Goal: Task Accomplishment & Management: Use online tool/utility

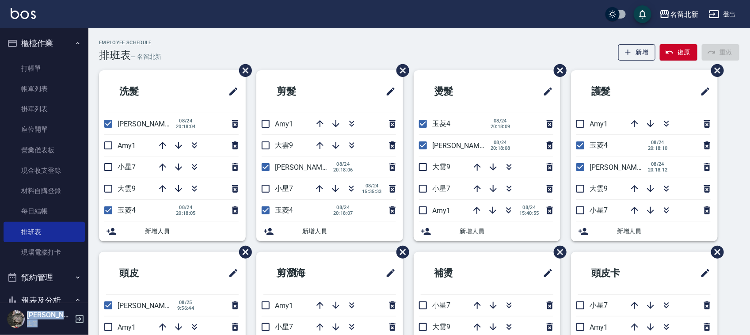
scroll to position [113, 0]
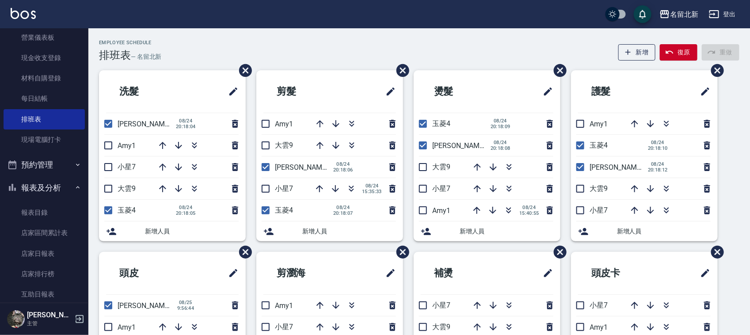
drag, startPoint x: 286, startPoint y: 147, endPoint x: 284, endPoint y: 156, distance: 9.2
drag, startPoint x: 284, startPoint y: 156, endPoint x: 206, endPoint y: 69, distance: 117.1
drag, startPoint x: 267, startPoint y: 167, endPoint x: 278, endPoint y: 165, distance: 10.3
click at [267, 167] on input "checkbox" at bounding box center [265, 167] width 19 height 19
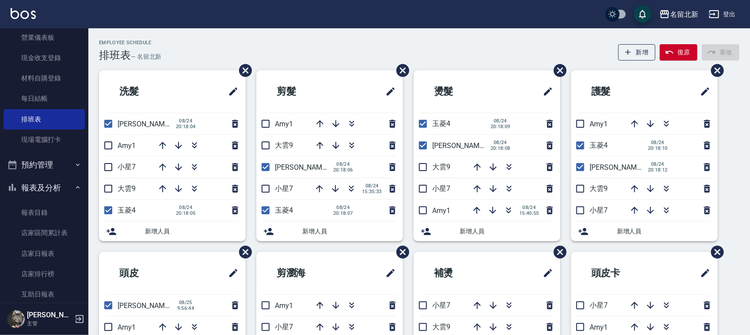
checkbox input "false"
click at [320, 123] on icon "button" at bounding box center [320, 123] width 7 height 7
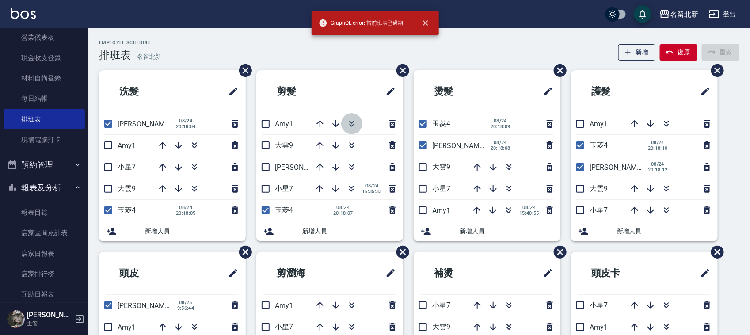
click at [350, 118] on icon "button" at bounding box center [352, 123] width 11 height 11
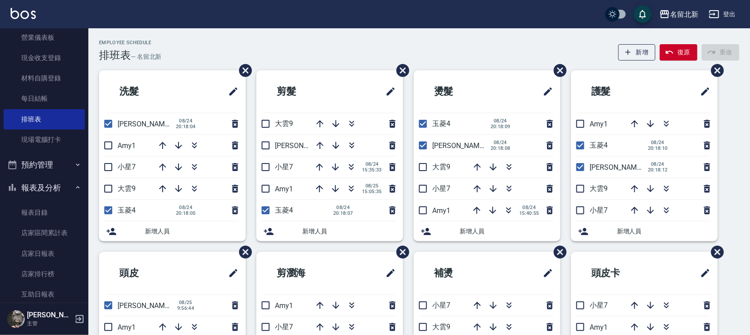
drag, startPoint x: 269, startPoint y: 148, endPoint x: 273, endPoint y: 151, distance: 5.4
click at [270, 147] on input "checkbox" at bounding box center [265, 145] width 19 height 19
checkbox input "true"
click at [266, 149] on input "checkbox" at bounding box center [265, 145] width 19 height 19
checkbox input "true"
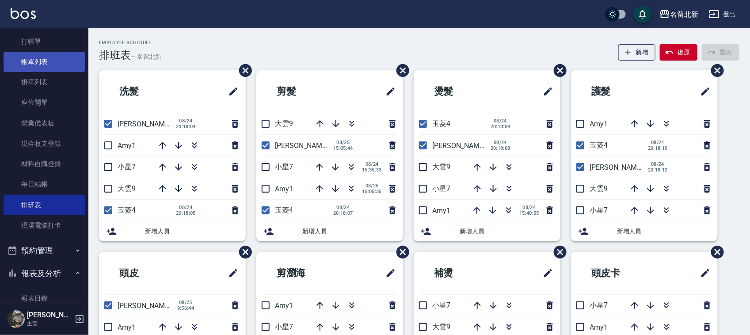
scroll to position [0, 0]
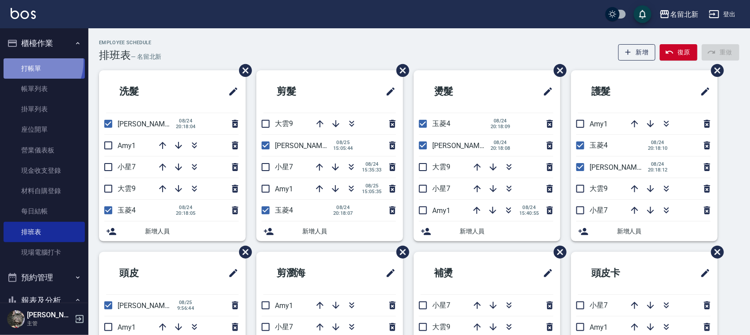
click at [32, 61] on link "打帳單" at bounding box center [44, 68] width 81 height 20
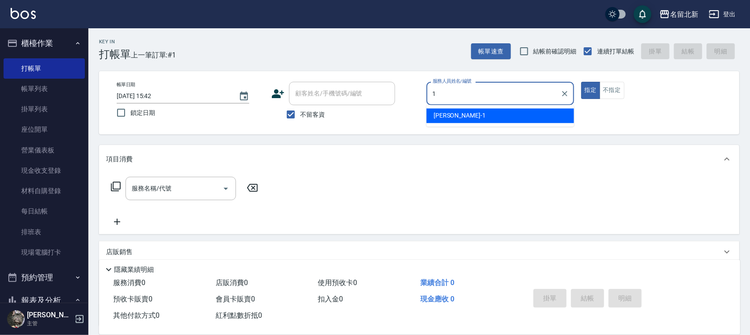
type input "[PERSON_NAME]-1"
type button "true"
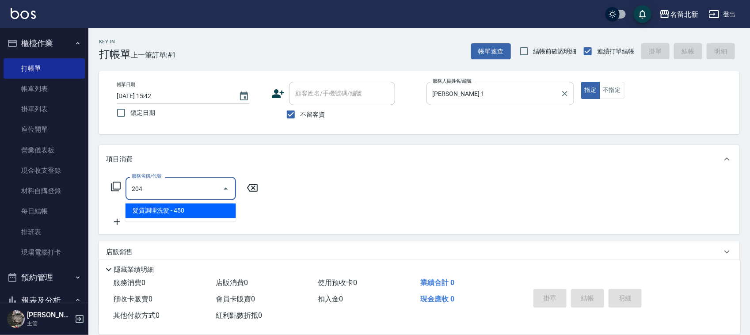
type input "髮質調理洗髮(204)"
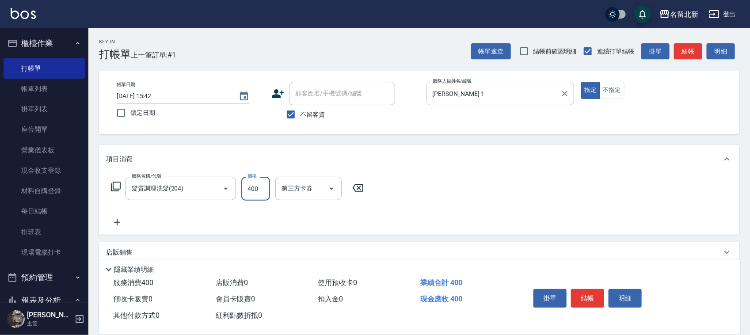
type input "400"
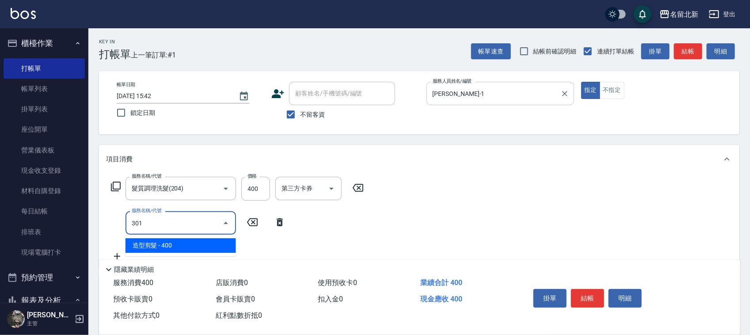
type input "造型剪髮(301)"
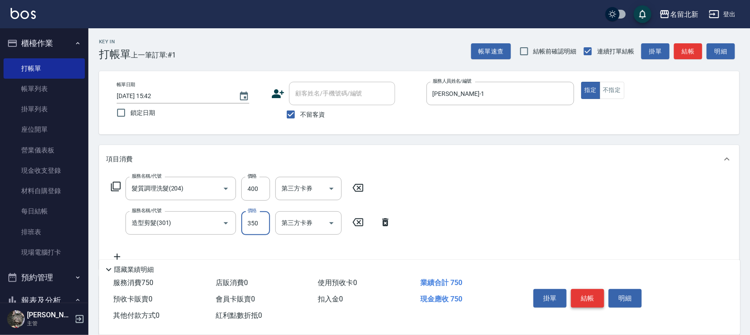
type input "350"
click at [589, 297] on button "結帳" at bounding box center [587, 298] width 33 height 19
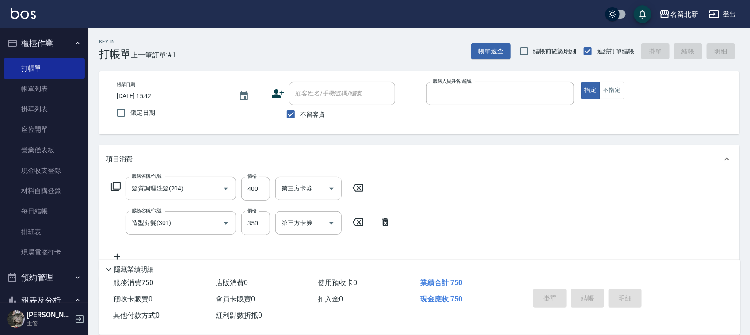
type input "[DATE] 15:43"
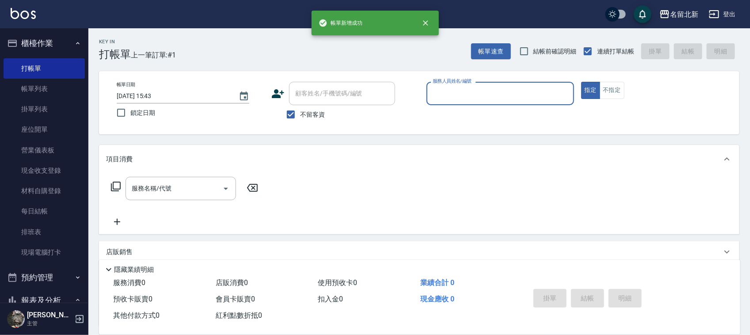
click at [581, 82] on button "指定" at bounding box center [590, 90] width 19 height 17
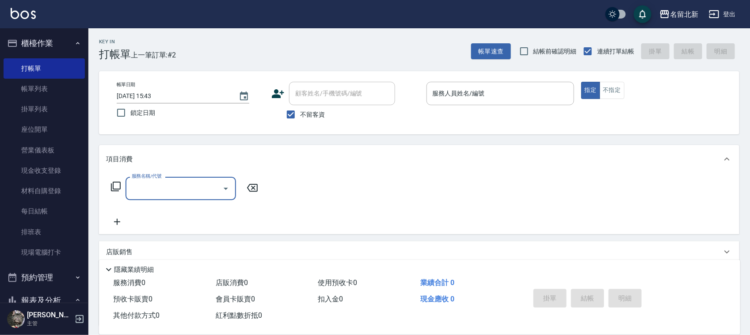
type input "1"
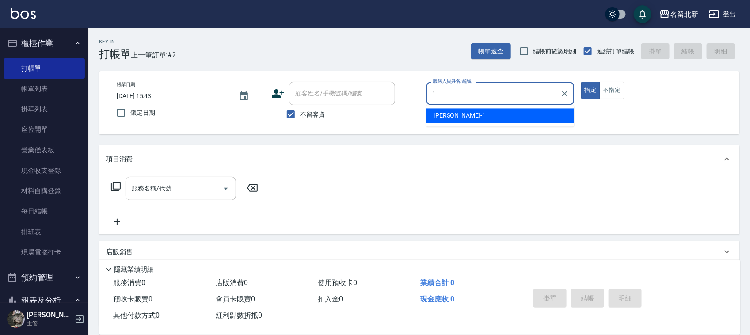
type input "[PERSON_NAME]-1"
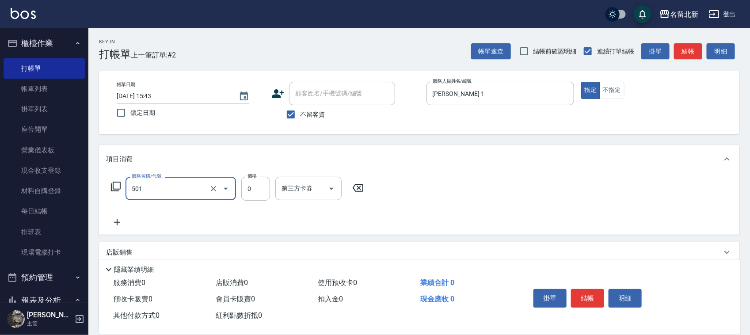
type input "染髮(501)"
type input "930"
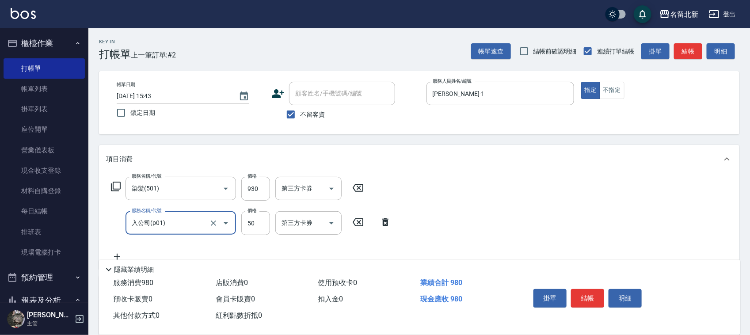
type input "入公司(p01)"
type input "70"
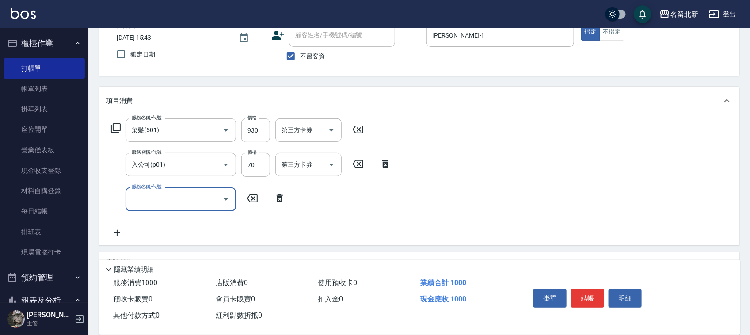
scroll to position [144, 0]
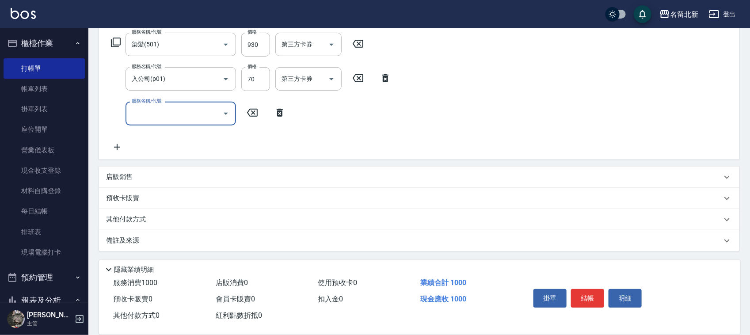
click at [122, 215] on p "其他付款方式" at bounding box center [128, 220] width 44 height 10
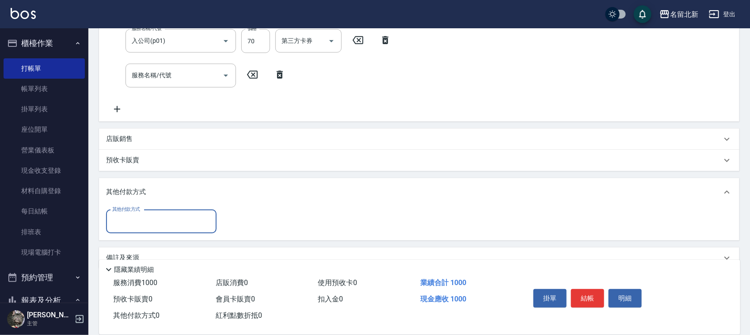
scroll to position [0, 0]
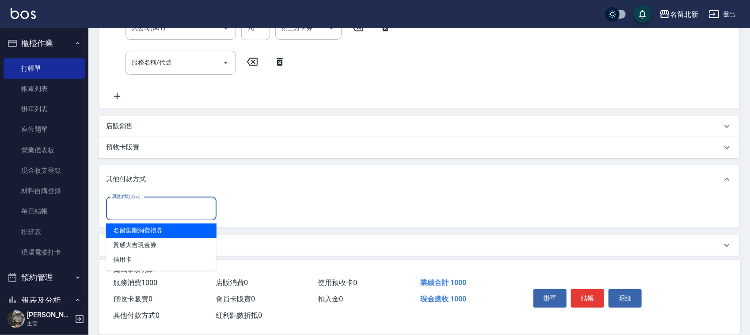
drag, startPoint x: 120, startPoint y: 213, endPoint x: 140, endPoint y: 244, distance: 36.9
click at [123, 215] on input "其他付款方式" at bounding box center [161, 208] width 103 height 15
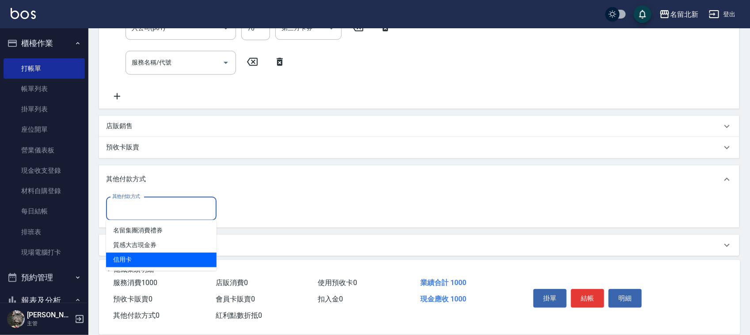
click at [148, 255] on span "信用卡" at bounding box center [161, 260] width 111 height 15
type input "信用卡"
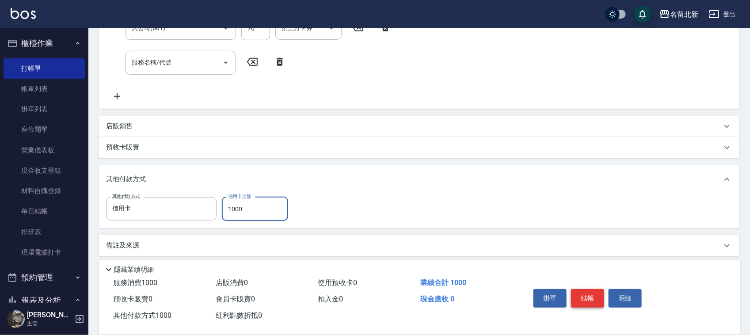
type input "1000"
click at [592, 298] on button "結帳" at bounding box center [587, 298] width 33 height 19
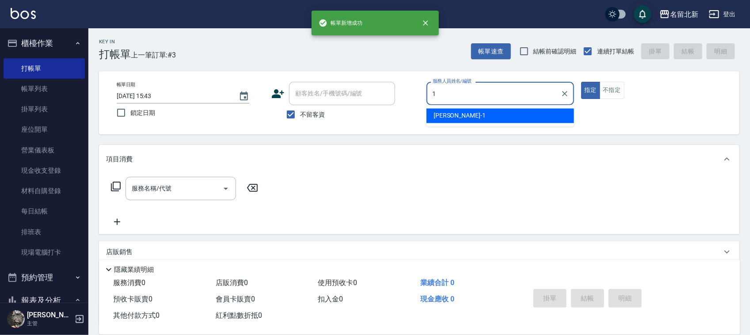
type input "[PERSON_NAME]-1"
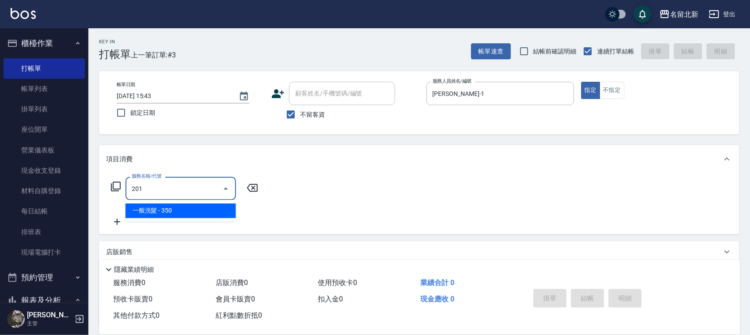
type input "一般洗髮(201)"
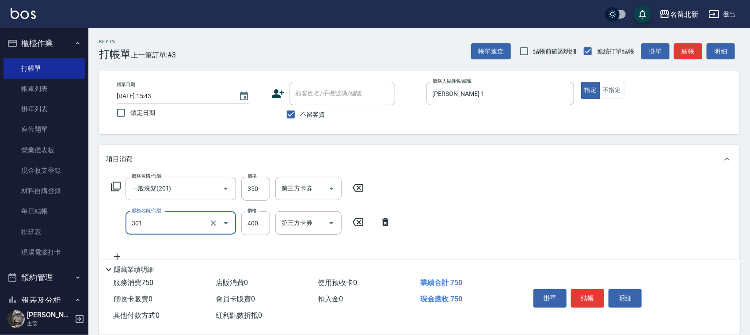
type input "造型剪髮(301)"
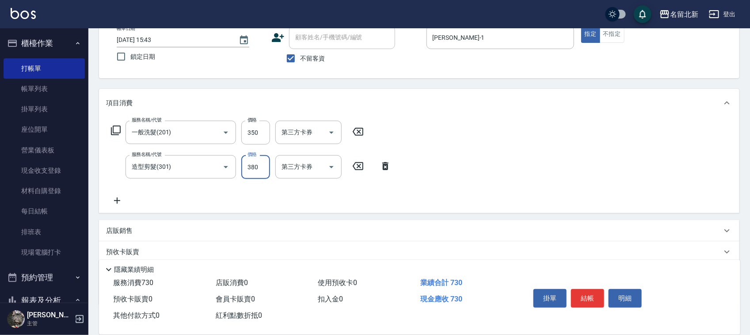
scroll to position [110, 0]
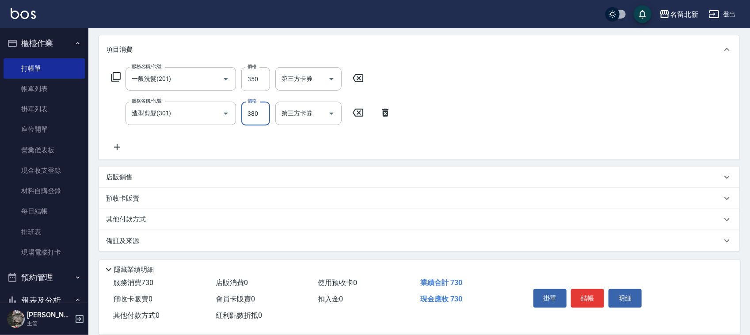
type input "380"
click at [143, 217] on p "其他付款方式" at bounding box center [128, 220] width 44 height 10
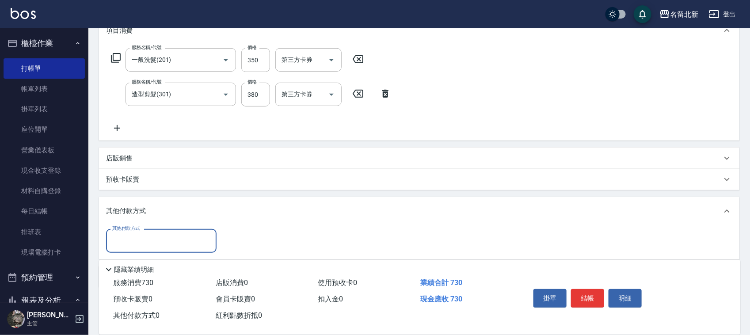
scroll to position [0, 0]
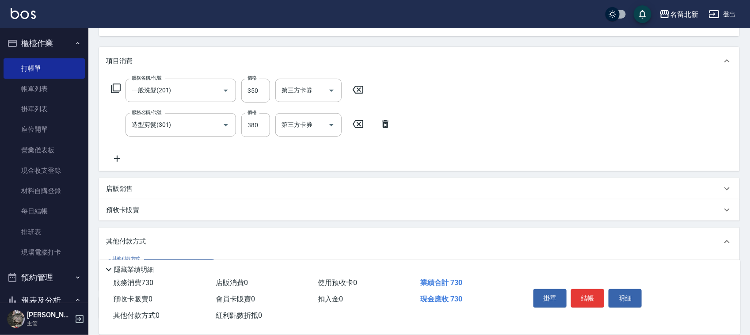
drag, startPoint x: 132, startPoint y: 220, endPoint x: 133, endPoint y: 233, distance: 12.4
click at [131, 224] on div "項目消費 服務名稱/代號 一般洗髮(201) 服務名稱/代號 價格 350 價格 第三方卡券 第三方卡券 服務名稱/代號 造型剪髮(301) 服務名稱/代號 …" at bounding box center [419, 182] width 641 height 271
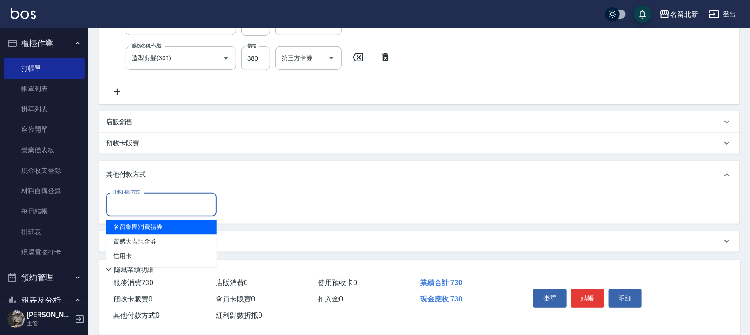
drag, startPoint x: 123, startPoint y: 206, endPoint x: 127, endPoint y: 253, distance: 47.1
click at [123, 205] on input "其他付款方式" at bounding box center [161, 204] width 103 height 15
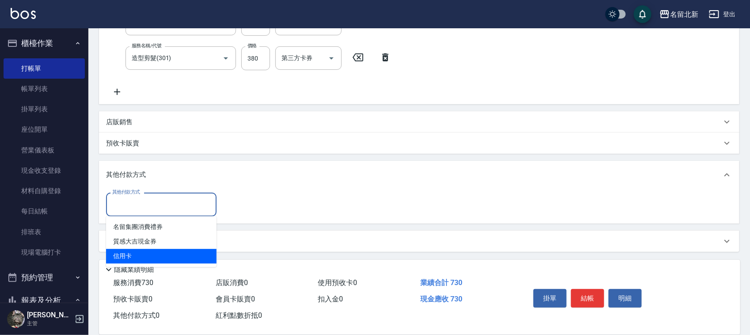
click at [134, 257] on ul "名留集團消費禮券 質感大吉現金券 信用卡" at bounding box center [161, 242] width 111 height 51
click at [139, 257] on span "信用卡" at bounding box center [161, 256] width 111 height 15
type input "信用卡"
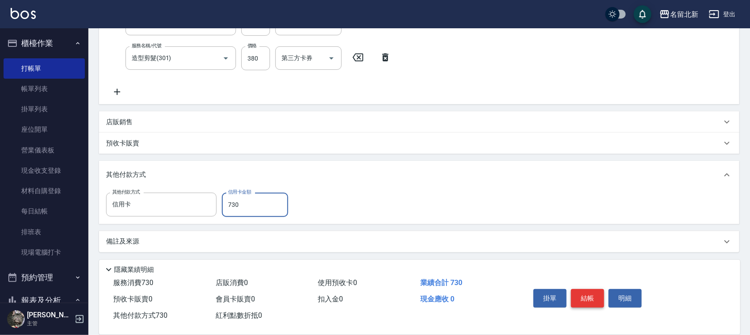
type input "730"
click at [589, 299] on button "結帳" at bounding box center [587, 298] width 33 height 19
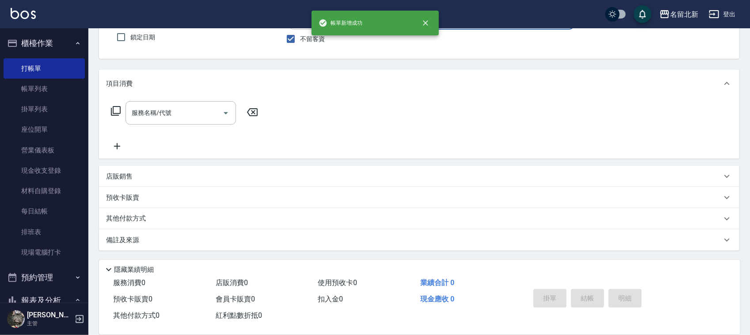
scroll to position [0, 0]
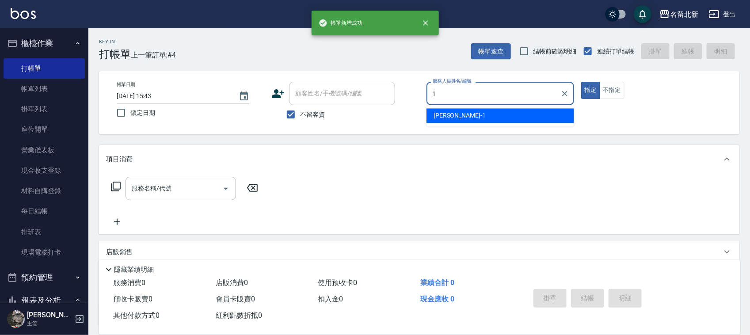
type input "[PERSON_NAME]-1"
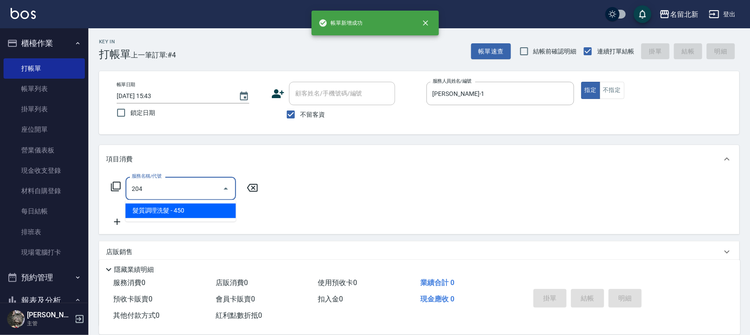
type input "髮質調理洗髮(204)"
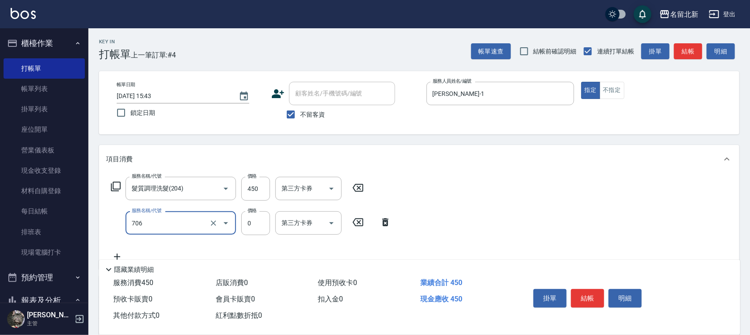
type input "互助60(706)"
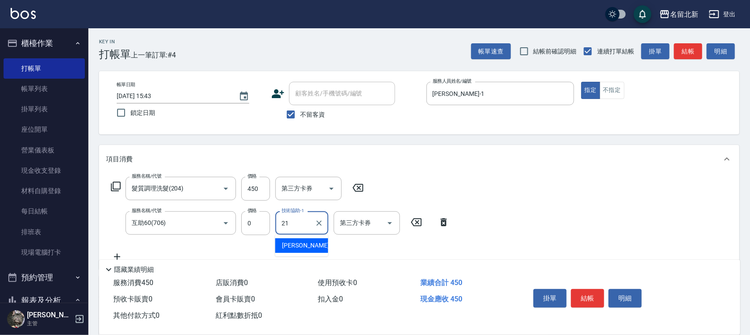
type input "[PERSON_NAME]-21"
click at [589, 297] on button "結帳" at bounding box center [587, 298] width 33 height 19
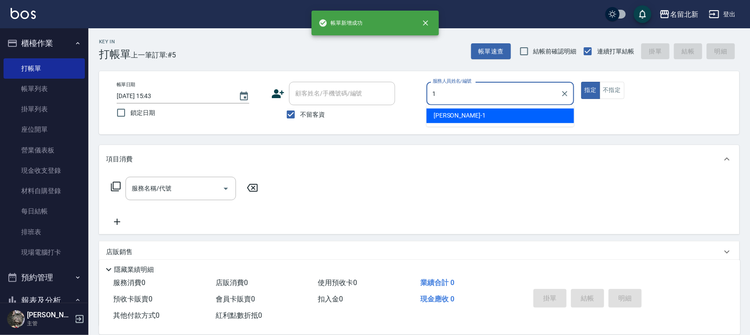
type input "[PERSON_NAME]-1"
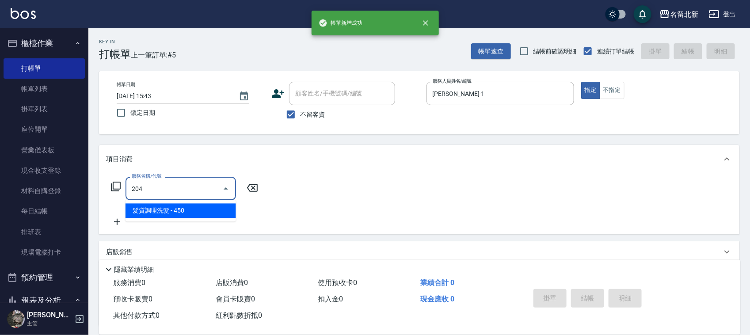
type input "髮質調理洗髮(204)"
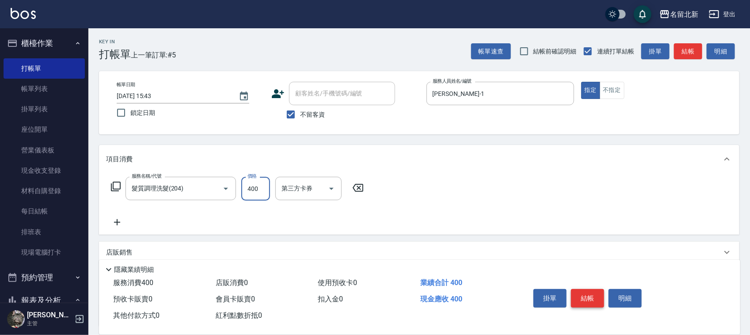
type input "400"
drag, startPoint x: 584, startPoint y: 292, endPoint x: 580, endPoint y: 280, distance: 13.1
click at [580, 286] on div "掛單 結帳 明細" at bounding box center [587, 300] width 115 height 28
click at [571, 289] on button "結帳" at bounding box center [587, 298] width 33 height 19
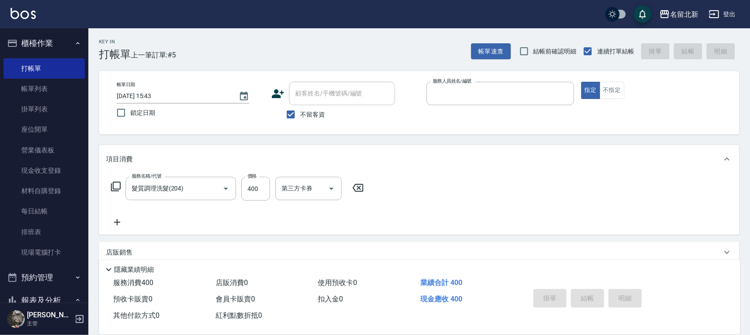
click at [581, 82] on button "指定" at bounding box center [590, 90] width 19 height 17
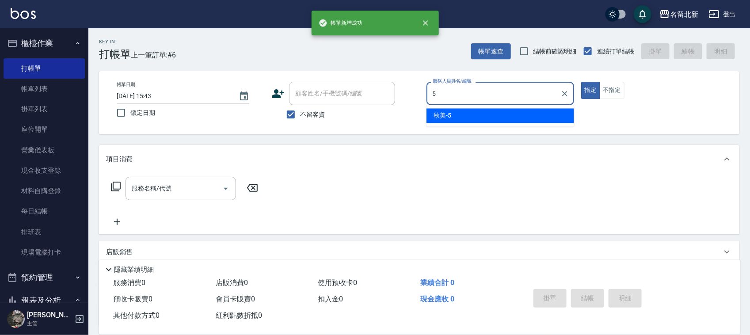
type input "秋美-5"
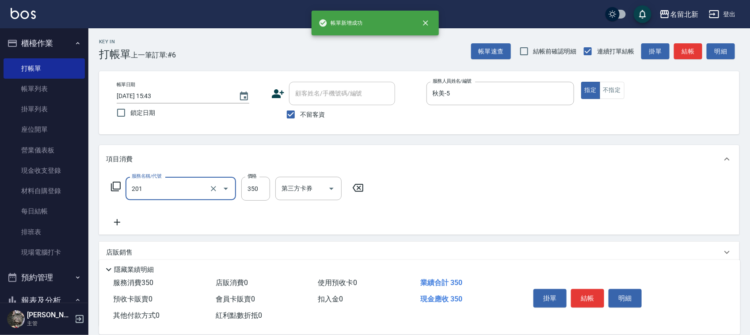
type input "一般洗髮(201)"
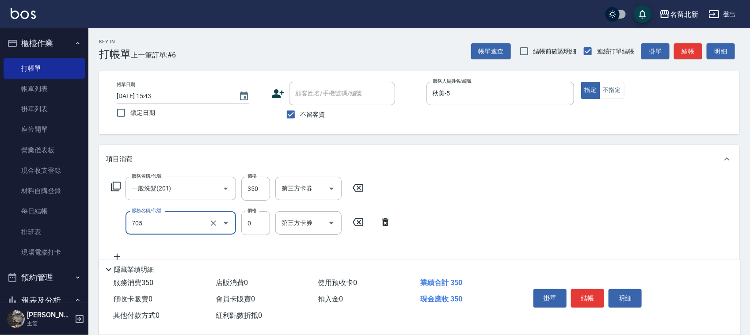
type input "互助50(705)"
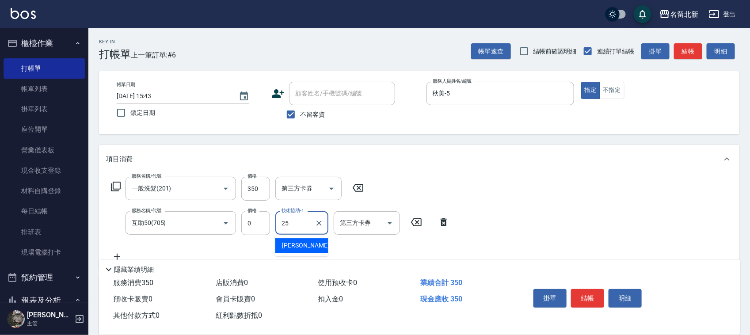
type input "禎禎-25"
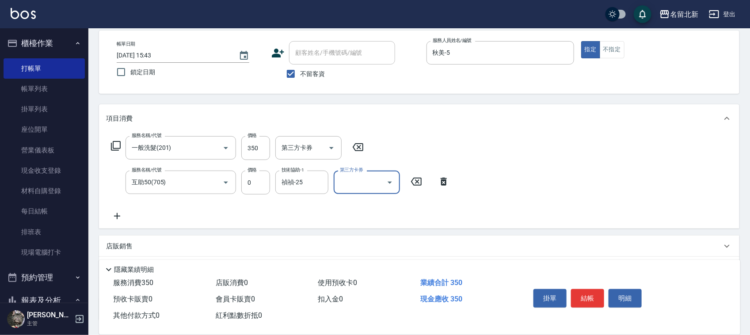
scroll to position [110, 0]
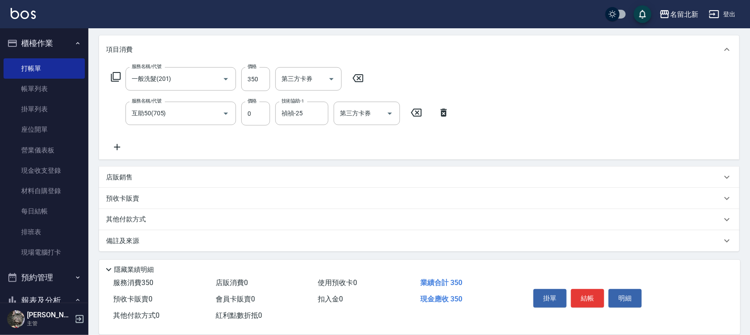
click at [126, 176] on p "店販銷售" at bounding box center [119, 177] width 27 height 9
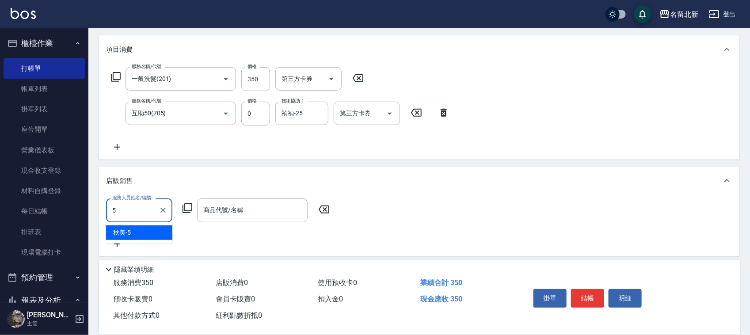
type input "秋美-5"
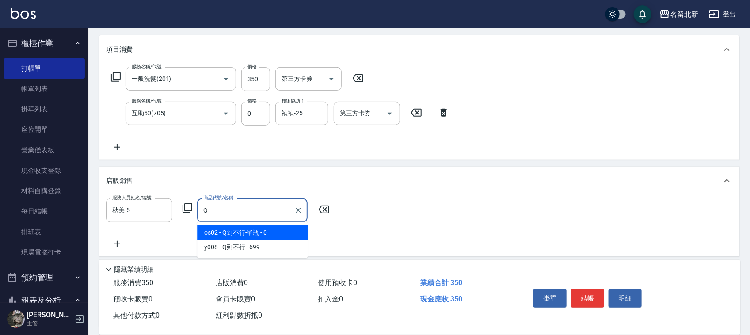
type input "Q到不行-單瓶"
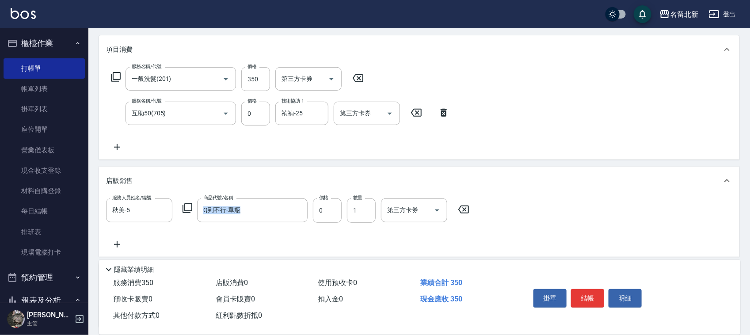
click at [310, 202] on div "服務人員姓名/編號 秋美-5 服務人員姓名/編號 商品代號/名稱 Q到不行-單瓶 商品代號/名稱 價格 0 價格 數量 1 數量 第三方卡券 第三方卡券" at bounding box center [290, 210] width 369 height 24
click at [315, 203] on input "0" at bounding box center [327, 210] width 29 height 24
type input "350"
click at [580, 294] on button "結帳" at bounding box center [587, 298] width 33 height 19
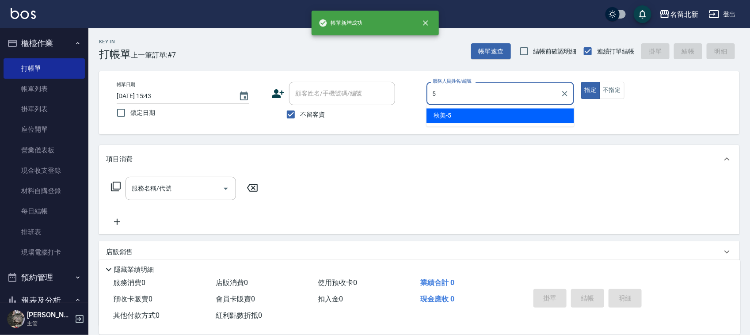
type input "秋美-5"
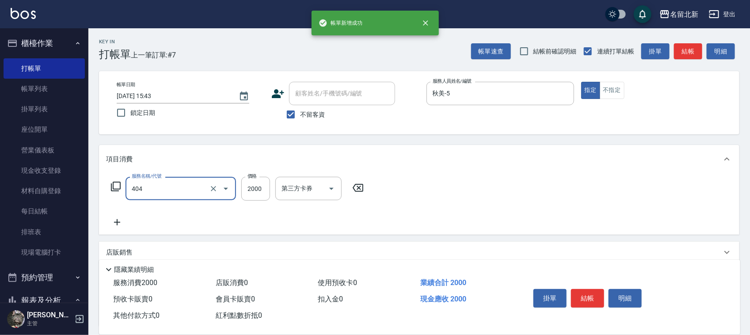
type input "QQ燙200(404)"
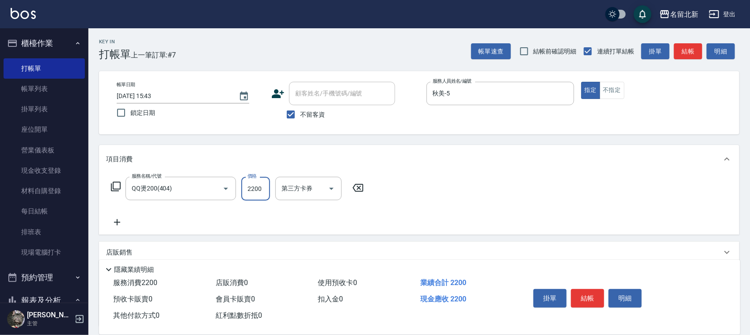
type input "2200"
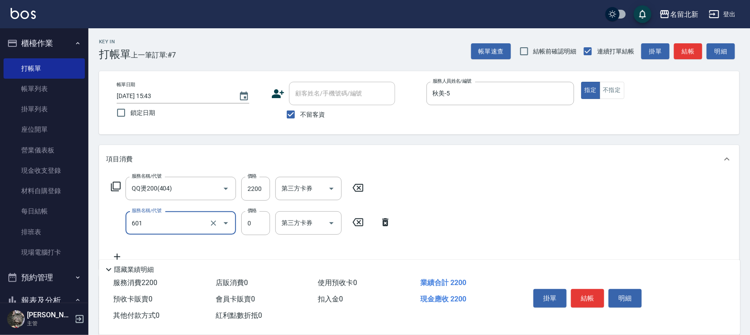
type input "使用護髮卡(601)"
type input "550"
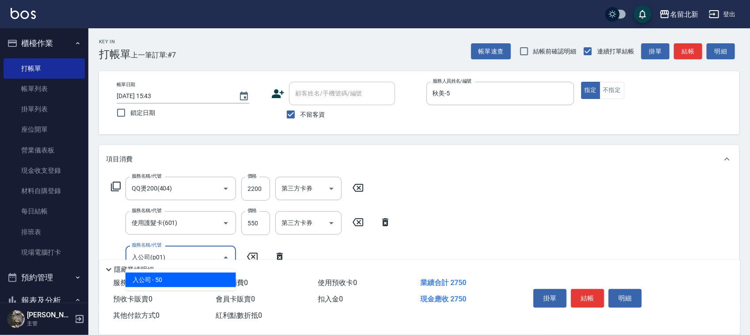
type input "入公司(p01)"
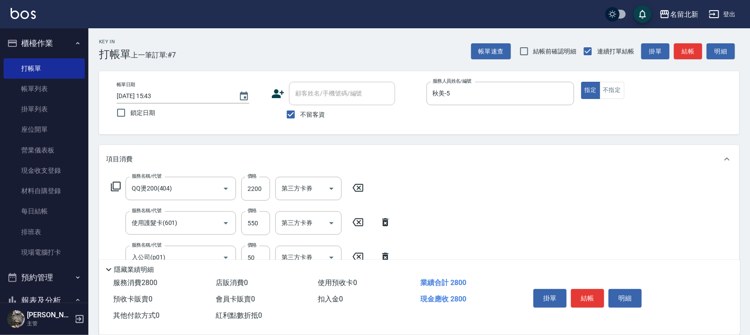
type input "互助100(710)"
type input "[PERSON_NAME]-33"
type input "精油洗.互助40(704)"
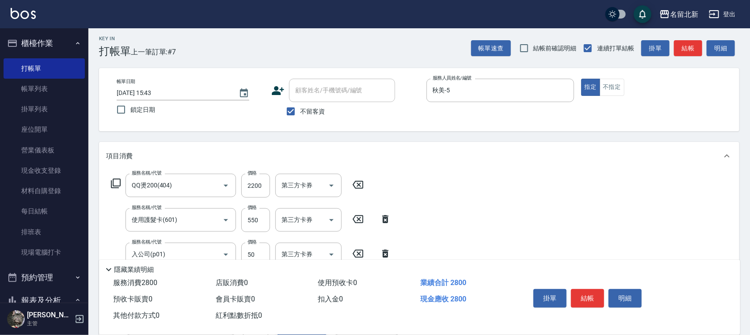
type input "[PERSON_NAME]-33"
click at [582, 292] on button "結帳" at bounding box center [587, 298] width 33 height 19
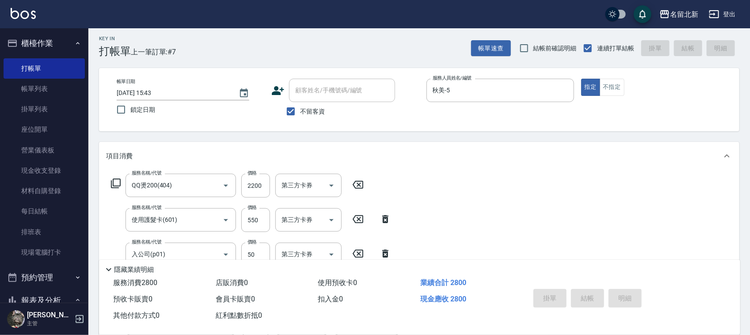
type input "[DATE] 15:44"
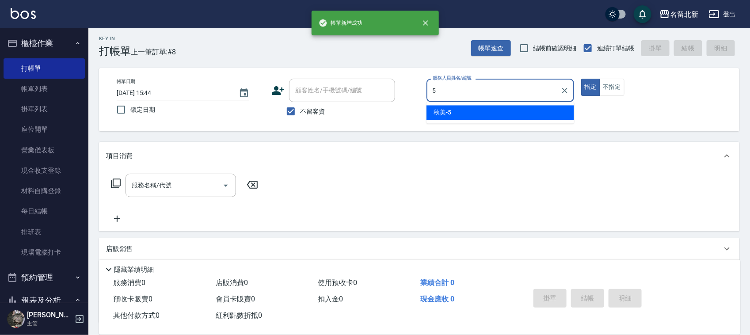
type input "秋美-5"
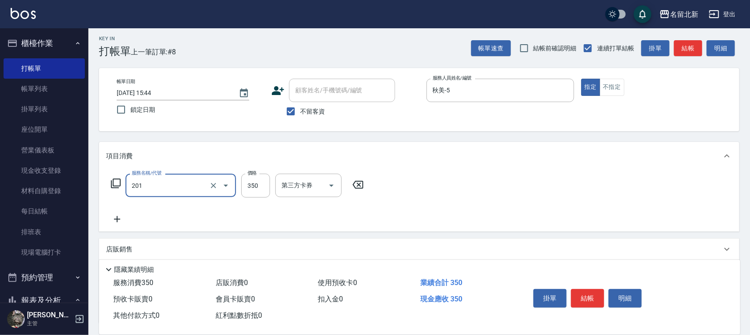
type input "一般洗髮(201)"
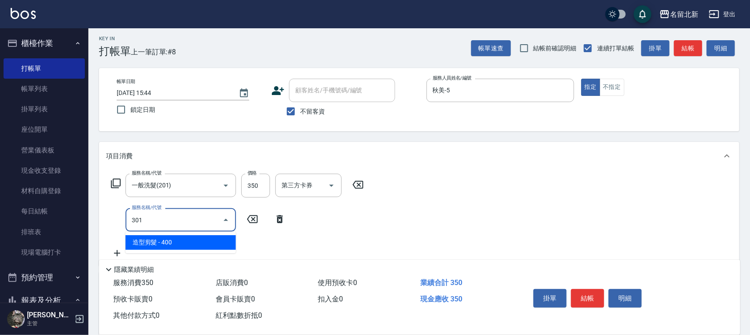
type input "造型剪髮(301)"
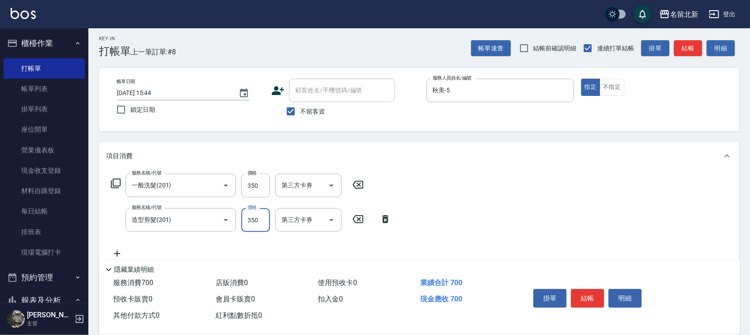
type input "350"
click at [582, 290] on button "結帳" at bounding box center [587, 298] width 33 height 19
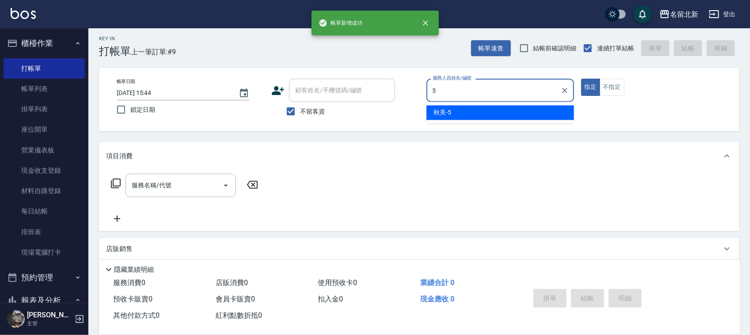
type input "秋美-5"
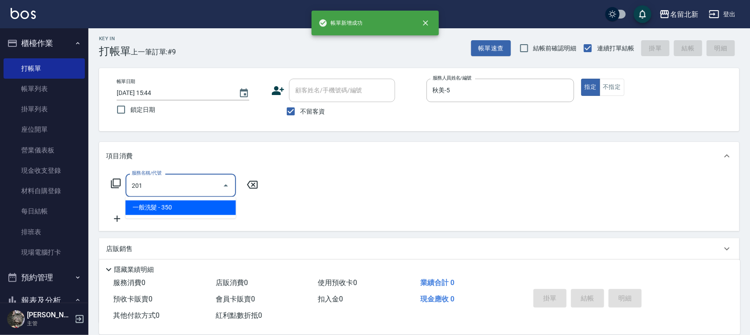
type input "一般洗髮(201)"
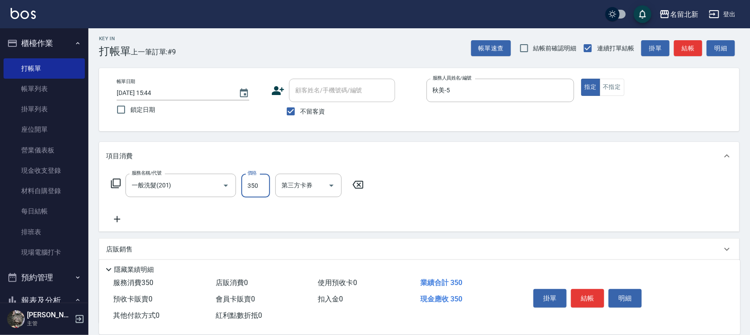
click at [582, 290] on button "結帳" at bounding box center [587, 298] width 33 height 19
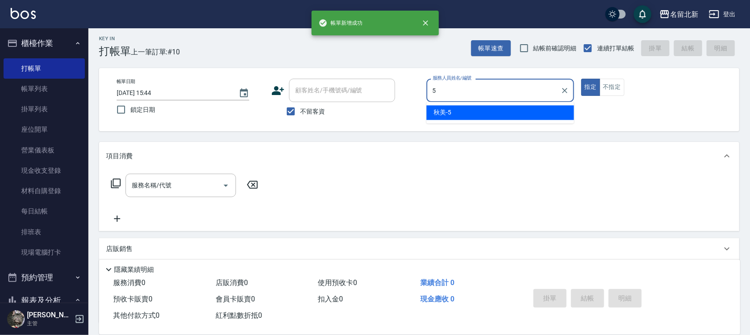
type input "秋美-5"
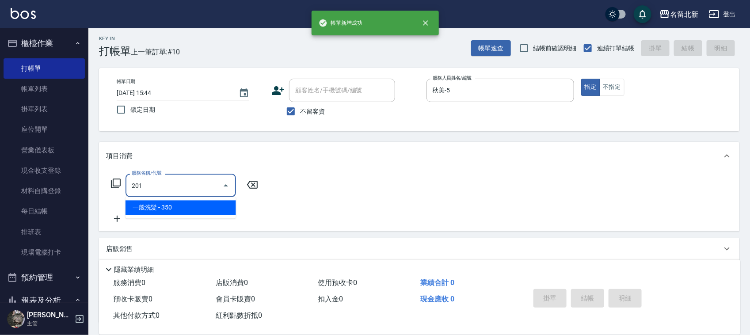
type input "一般洗髮(201)"
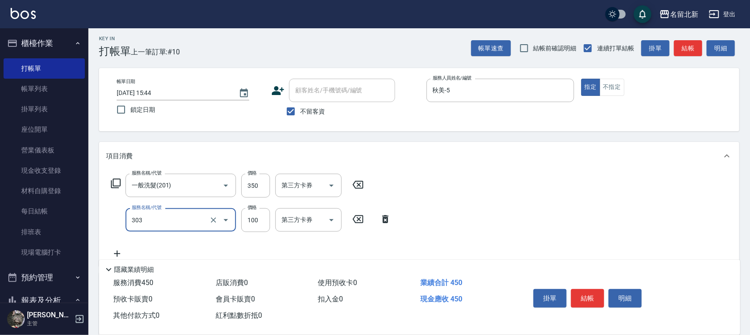
type input "剪瀏海(303)"
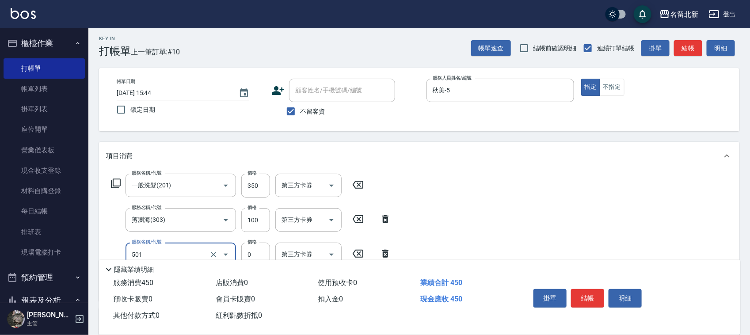
type input "染髮(501)"
type input "700"
click at [582, 290] on button "結帳" at bounding box center [587, 298] width 33 height 19
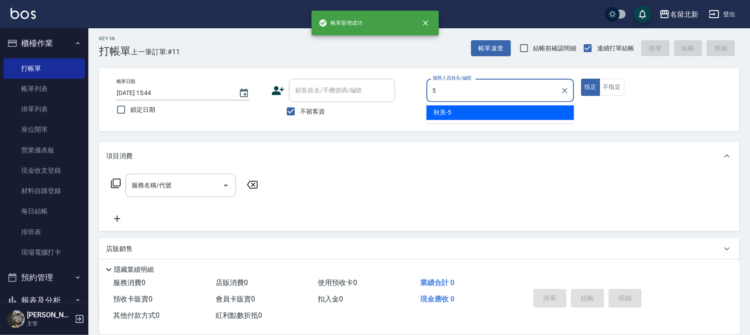
type input "秋美-5"
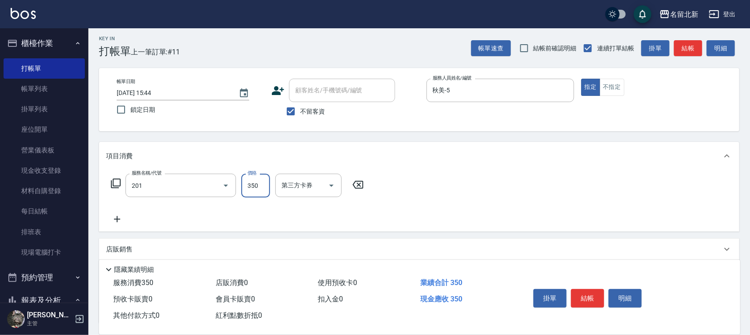
type input "一般洗髮(201)"
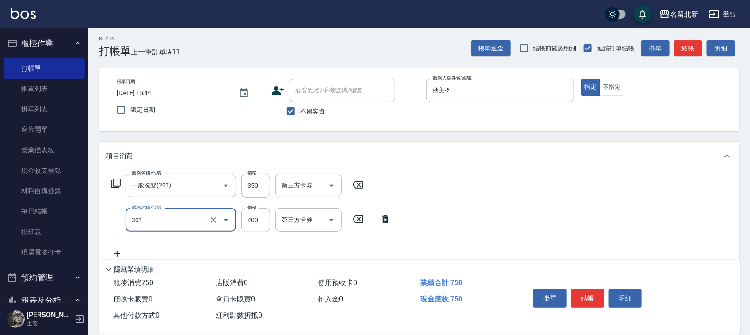
type input "造型剪髮(301)"
type input "350"
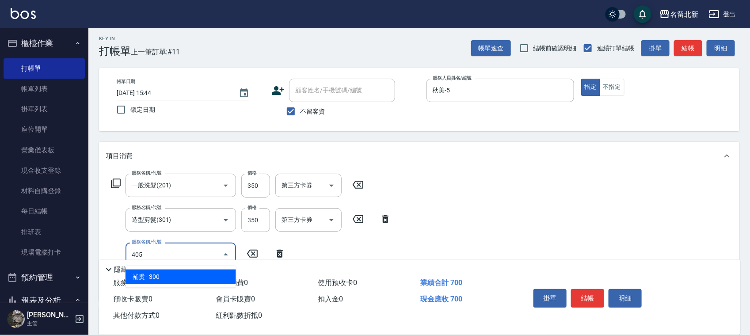
type input "補燙(405)"
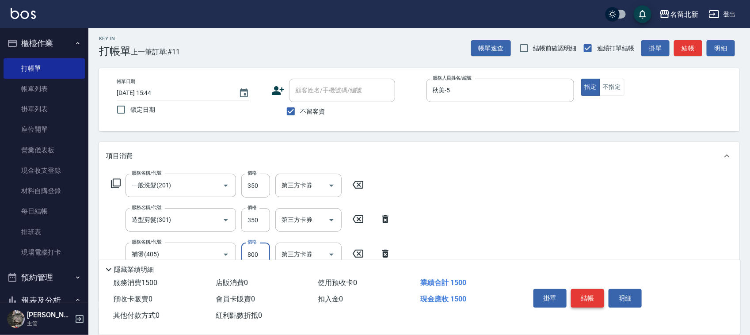
type input "800"
click at [582, 290] on button "結帳" at bounding box center [587, 298] width 33 height 19
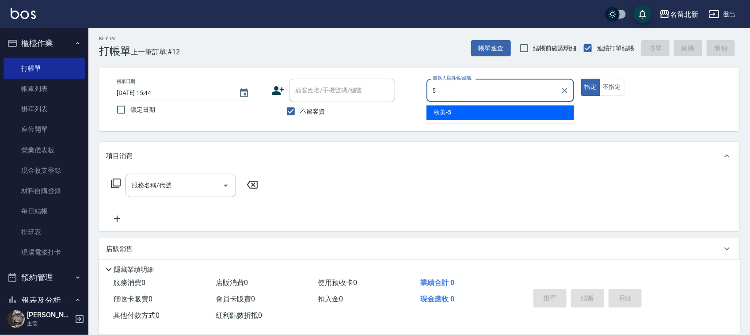
type input "秋美-5"
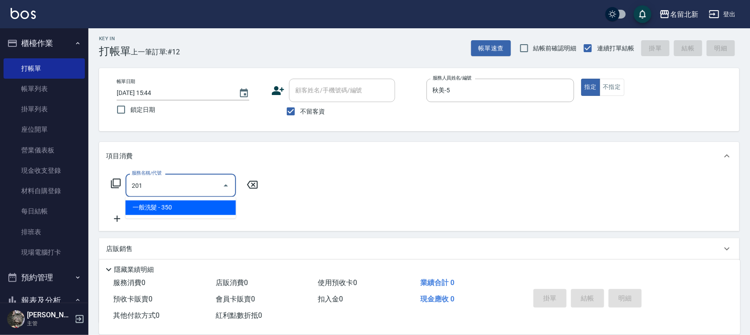
type input "一般洗髮(201)"
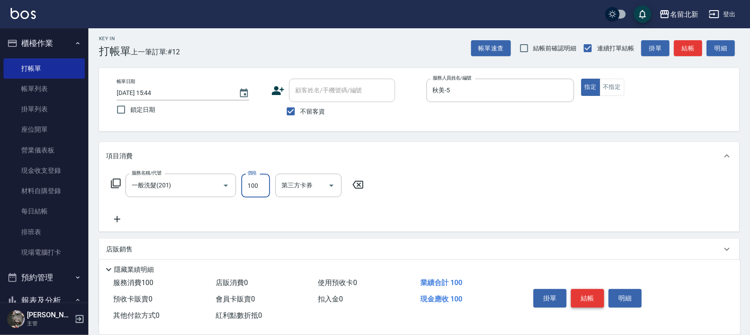
type input "100"
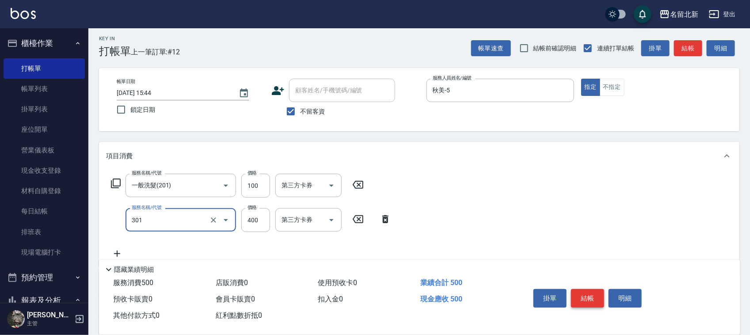
type input "造型剪髮(301)"
type input "350"
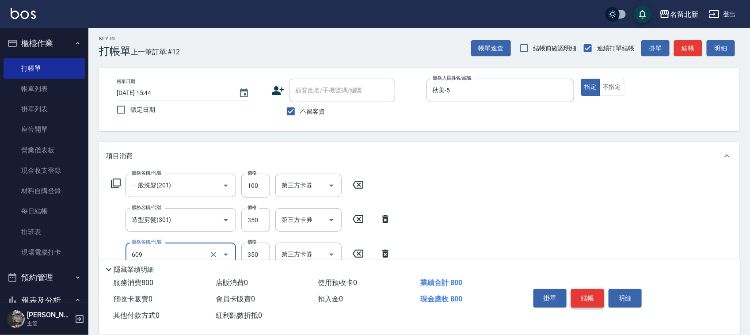
type input "頭皮隔離(609)"
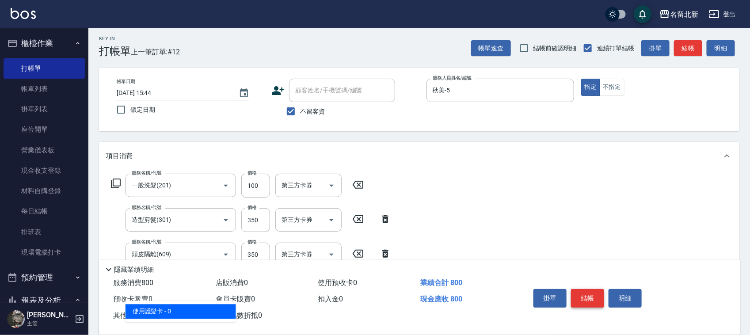
type input "使用護髮卡(601)"
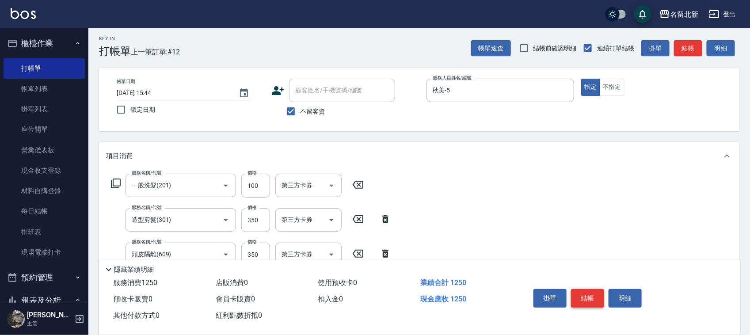
type input "450"
type input "入公司(p01)"
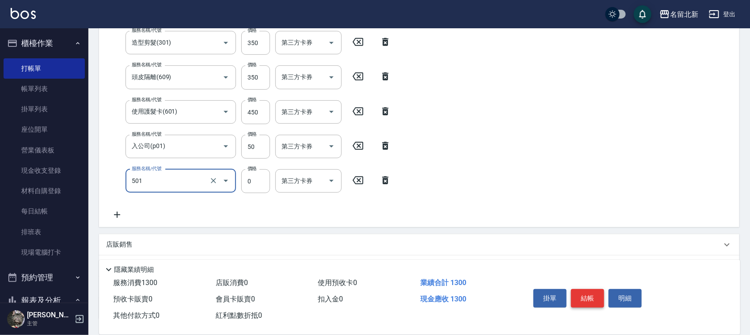
type input "染髮(501)"
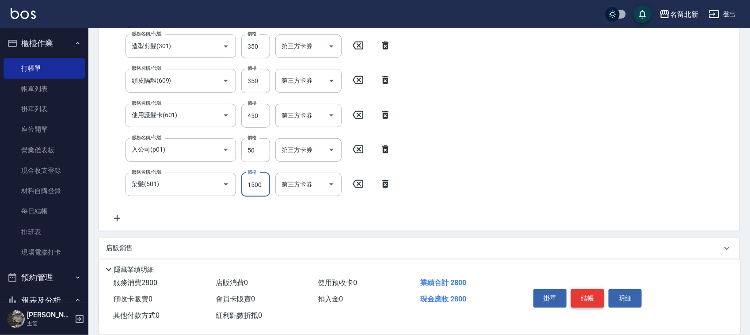
type input "1500"
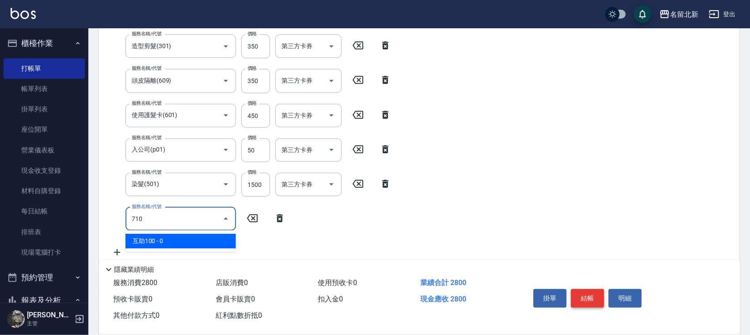
type input "互助100(710)"
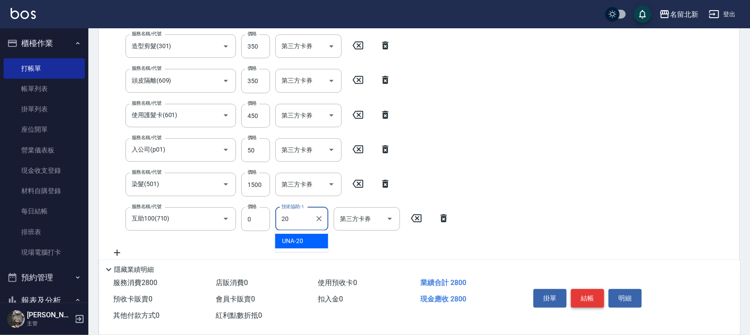
type input "UNA-20"
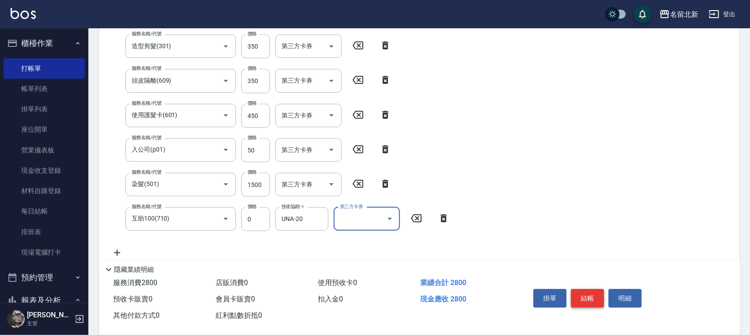
click at [583, 290] on button "結帳" at bounding box center [587, 298] width 33 height 19
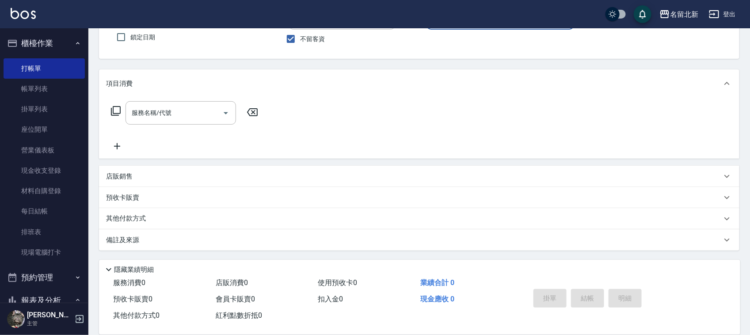
scroll to position [75, 0]
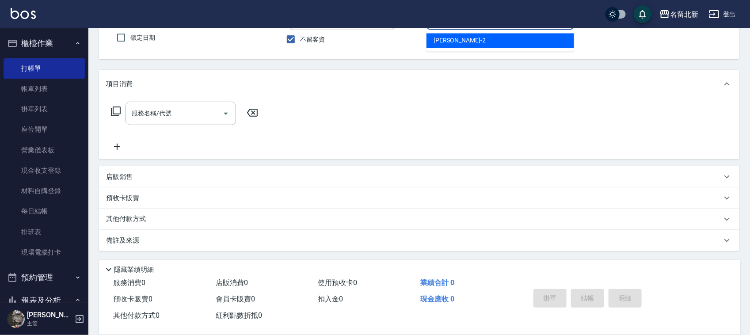
type input "詩芳-2"
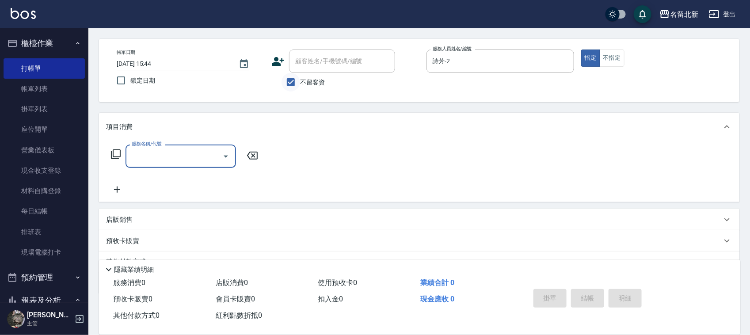
scroll to position [0, 0]
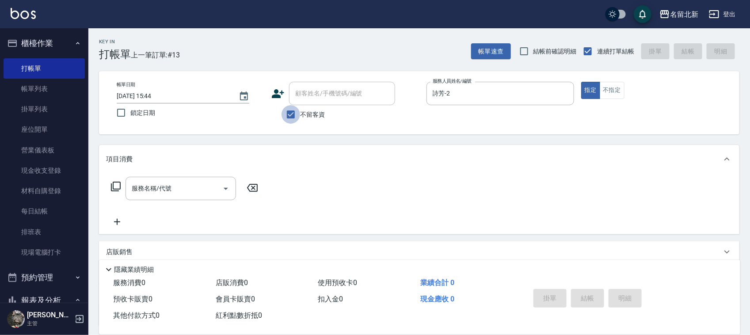
click at [290, 120] on input "不留客資" at bounding box center [291, 114] width 19 height 19
checkbox input "false"
click at [281, 89] on icon at bounding box center [277, 93] width 13 height 13
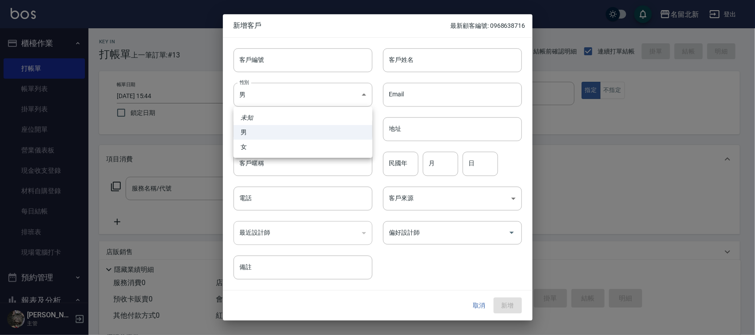
drag, startPoint x: 277, startPoint y: 89, endPoint x: 253, endPoint y: 129, distance: 46.0
click at [275, 89] on body "名留北新 登出 櫃檯作業 打帳單 帳單列表 掛單列表 座位開單 營業儀表板 現金收支登錄 材料自購登錄 每日結帳 排班表 現場電腦打卡 預約管理 預約管理 單…" at bounding box center [377, 216] width 755 height 432
drag, startPoint x: 252, startPoint y: 144, endPoint x: 379, endPoint y: 94, distance: 136.4
click at [254, 141] on li "女" at bounding box center [302, 147] width 139 height 15
type input "[DEMOGRAPHIC_DATA]"
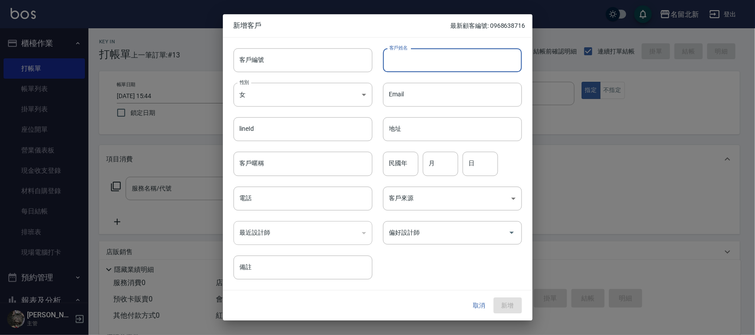
click at [409, 72] on input "客戶姓名" at bounding box center [452, 60] width 139 height 24
type input "[PERSON_NAME]"
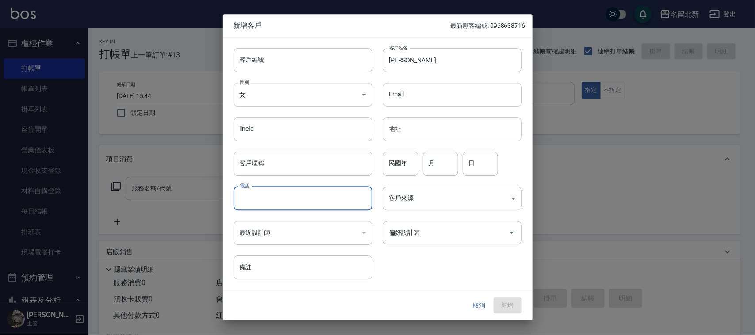
click at [279, 200] on input "電話" at bounding box center [302, 199] width 139 height 24
type input "0928880310"
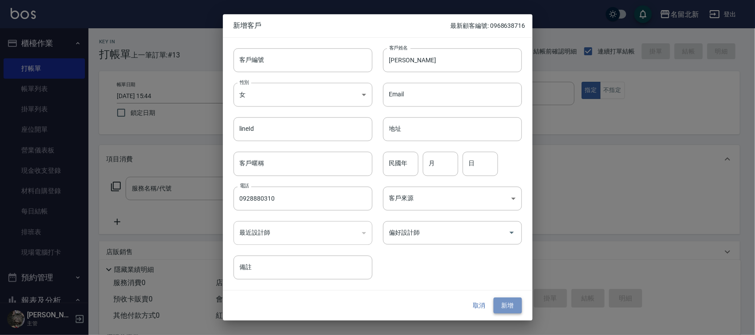
click at [501, 305] on button "新增" at bounding box center [507, 306] width 28 height 16
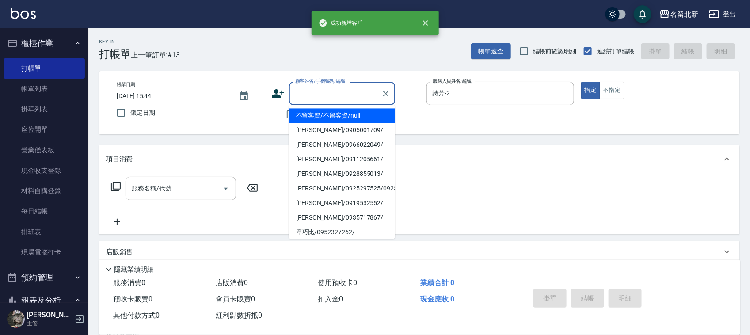
click at [323, 92] on input "顧客姓名/手機號碼/編號" at bounding box center [335, 93] width 85 height 15
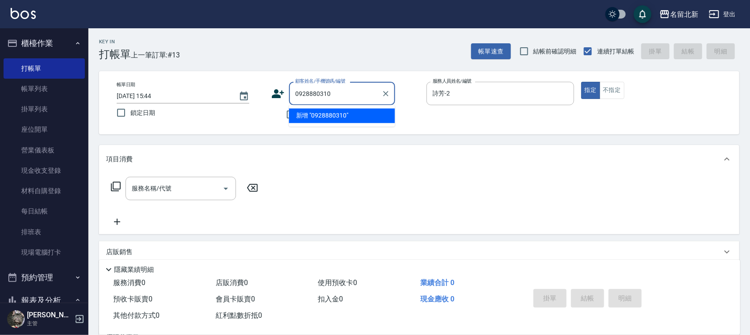
type input "0928880310"
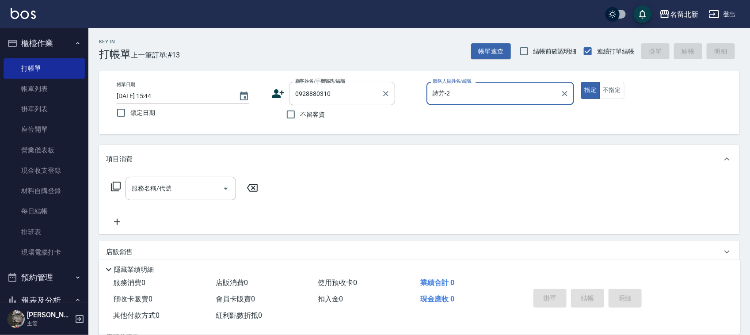
click at [581, 82] on button "指定" at bounding box center [590, 90] width 19 height 17
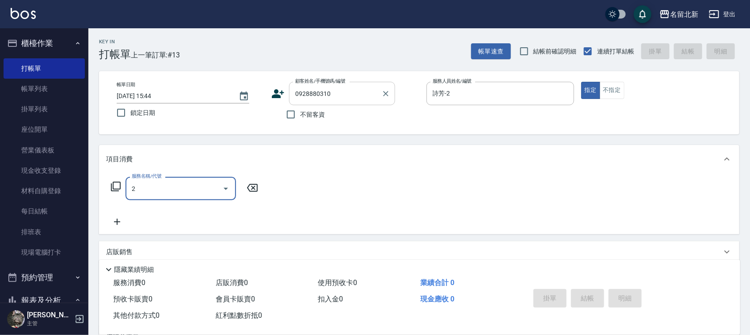
type input "20"
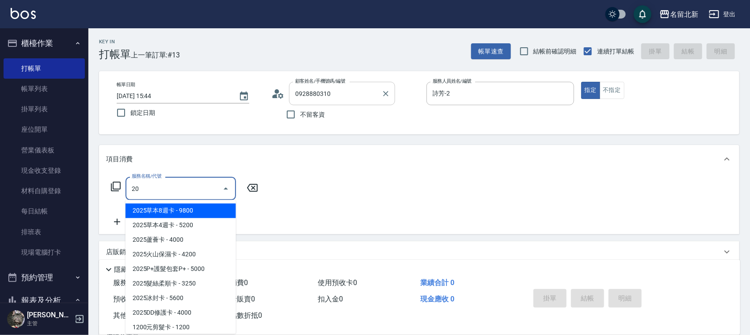
type input "[PERSON_NAME]/0928880310/"
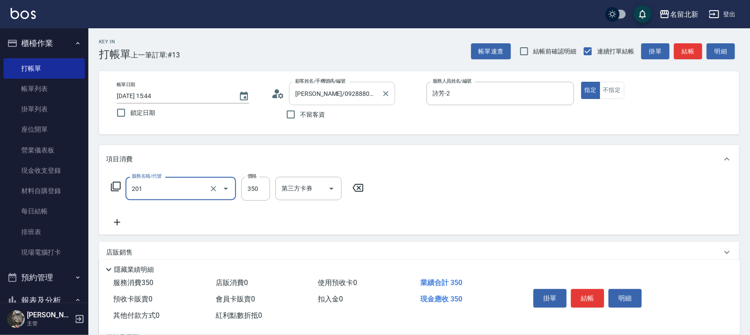
type input "一般洗髮(201)"
type input "100"
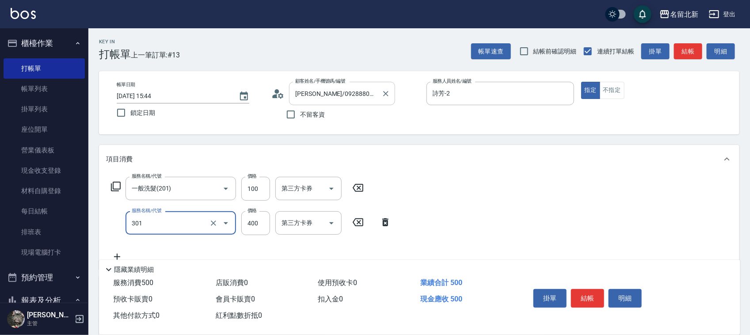
type input "造型剪髮(301)"
type input "380"
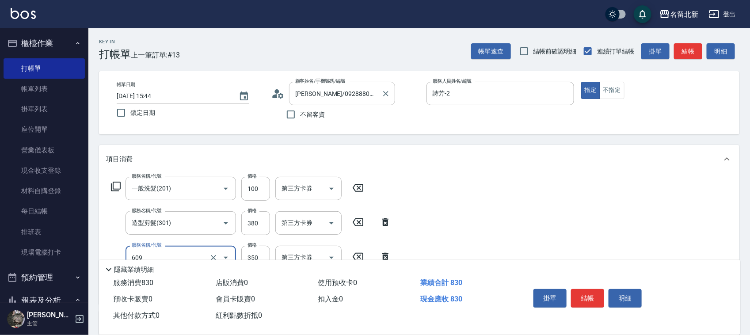
type input "頭皮隔離(609)"
type input "使用護髮卡(601)"
type input "630"
type input "入公司(p01)"
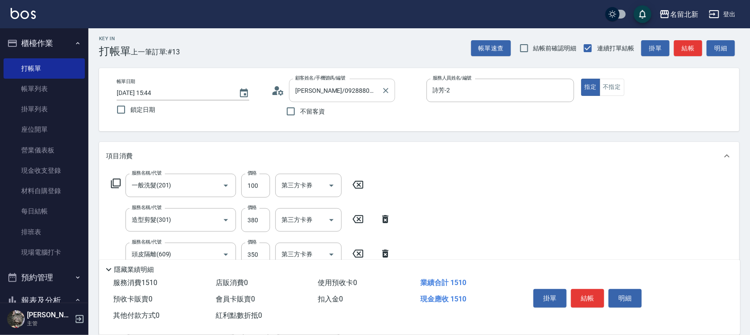
scroll to position [180, 0]
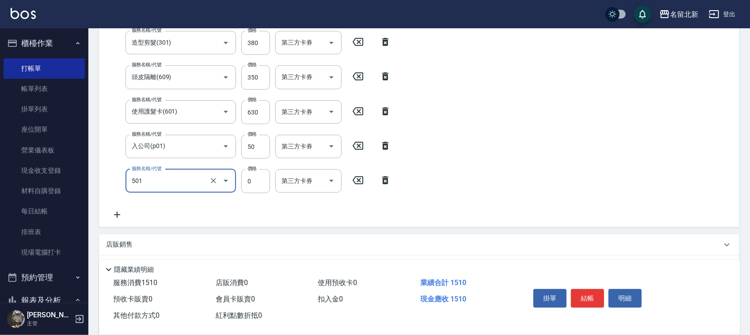
type input "染髮(501)"
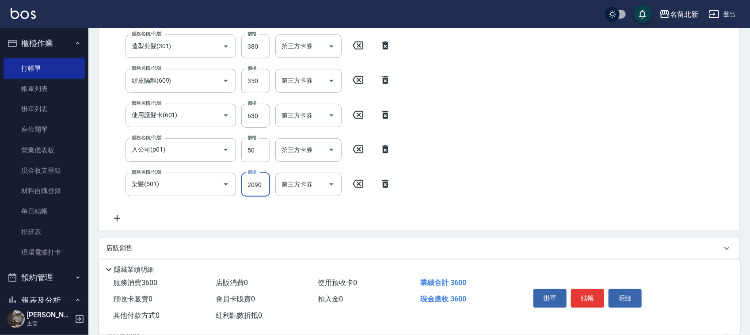
type input "2090"
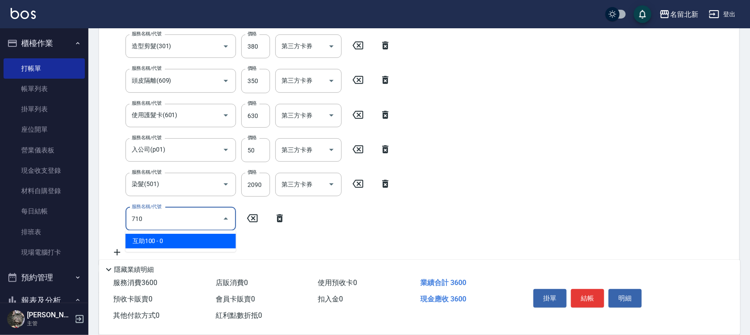
type input "互助100(710)"
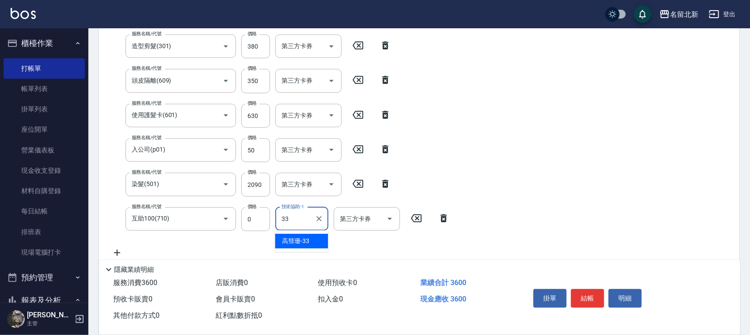
type input "[PERSON_NAME]-33"
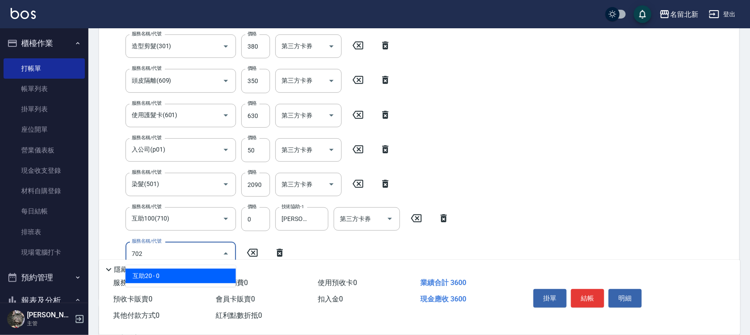
type input "互助20(702)"
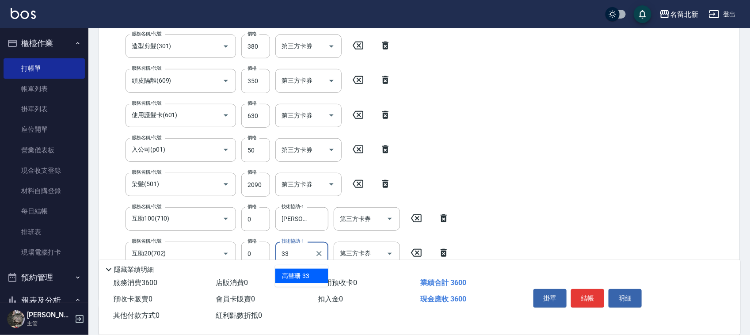
type input "[PERSON_NAME]-33"
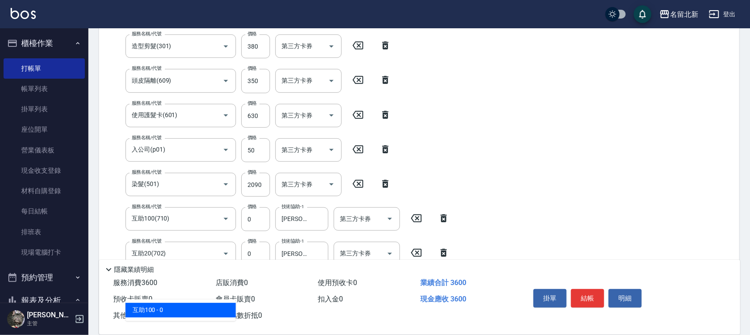
type input "互助100(710)"
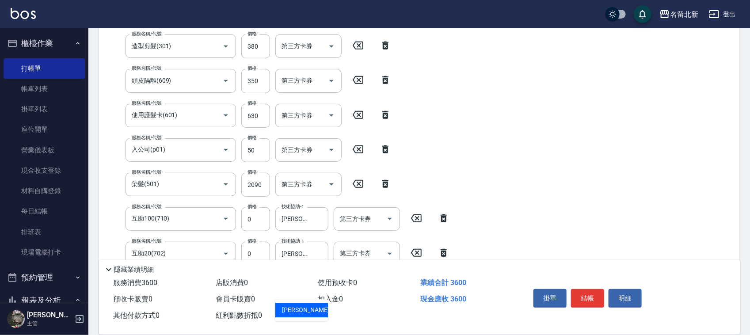
type input "[PERSON_NAME]-21"
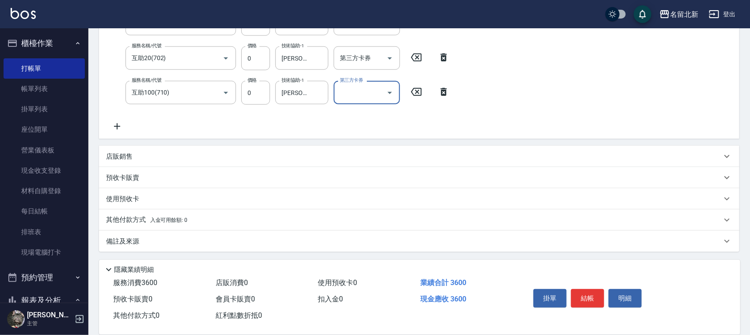
scroll to position [373, 0]
click at [151, 217] on span "入金可用餘額: 0" at bounding box center [169, 220] width 38 height 6
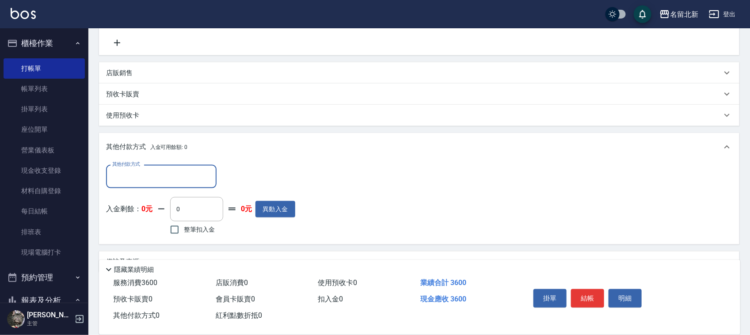
scroll to position [477, 0]
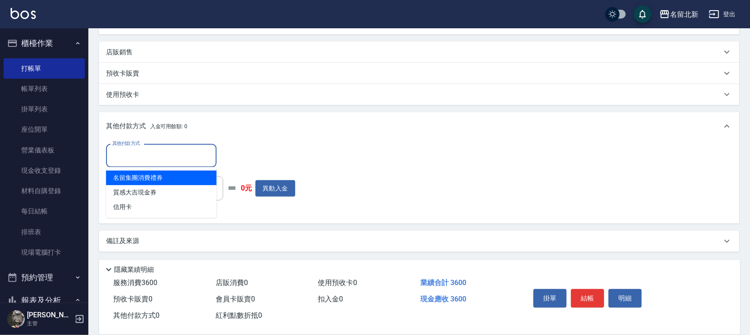
drag, startPoint x: 125, startPoint y: 157, endPoint x: 137, endPoint y: 195, distance: 40.0
click at [125, 157] on input "其他付款方式" at bounding box center [161, 155] width 103 height 15
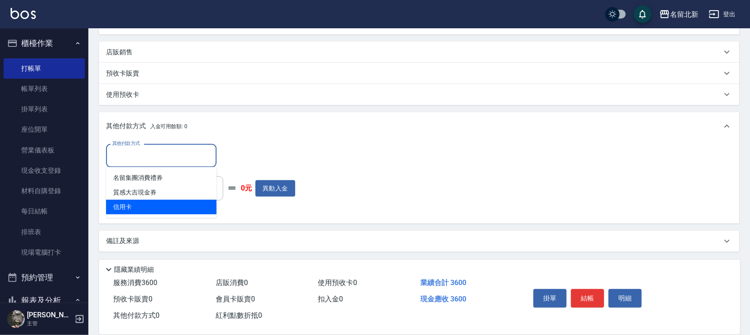
click at [136, 211] on div "其他付款方式 其他付款方式 入金剩餘： 0元 0 ​ 整筆扣入金 0元 異動入金" at bounding box center [419, 182] width 641 height 83
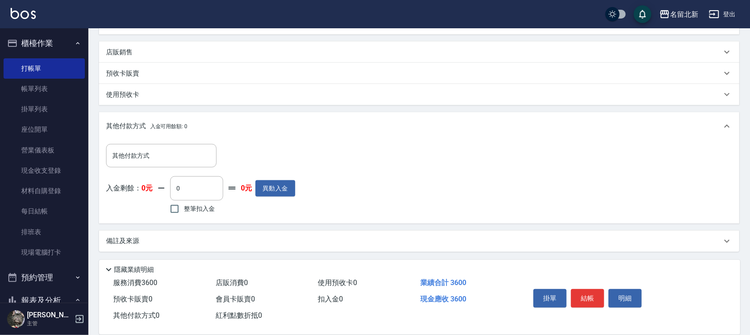
drag, startPoint x: 138, startPoint y: 206, endPoint x: 125, endPoint y: 164, distance: 43.6
click at [138, 204] on div "入金剩餘： 0元 0 ​ 整筆扣入金 0元 異動入金" at bounding box center [200, 196] width 189 height 40
click at [124, 164] on div "其他付款方式" at bounding box center [161, 155] width 111 height 23
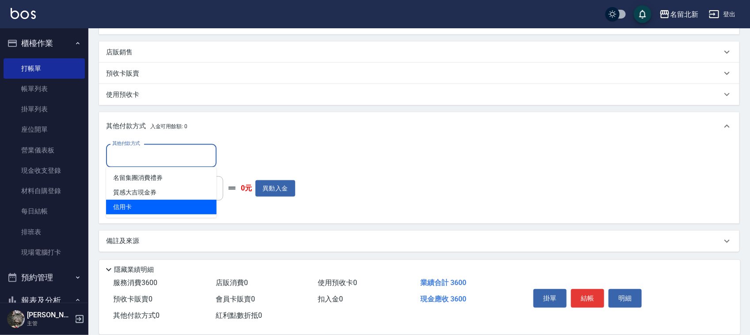
click at [144, 200] on span "信用卡" at bounding box center [161, 207] width 111 height 15
type input "信用卡"
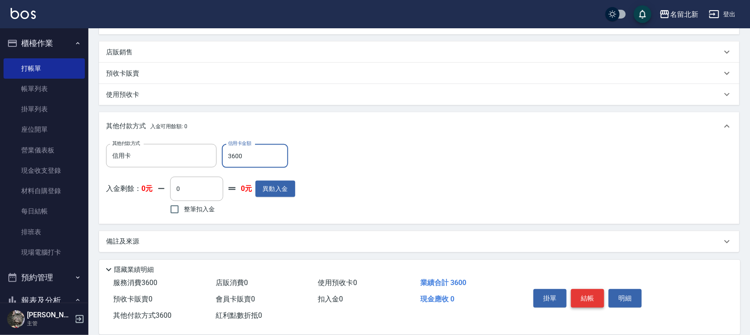
type input "3600"
click at [589, 293] on button "結帳" at bounding box center [587, 298] width 33 height 19
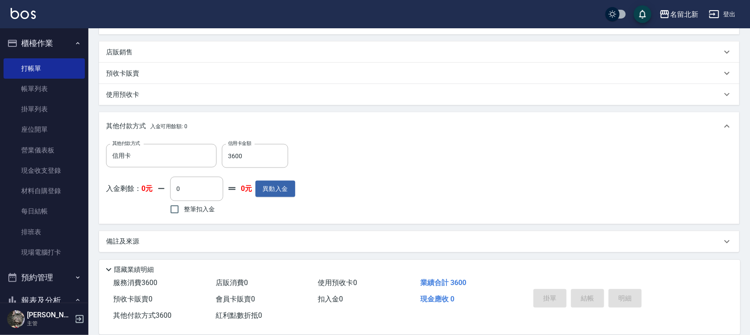
type input "[DATE] 15:46"
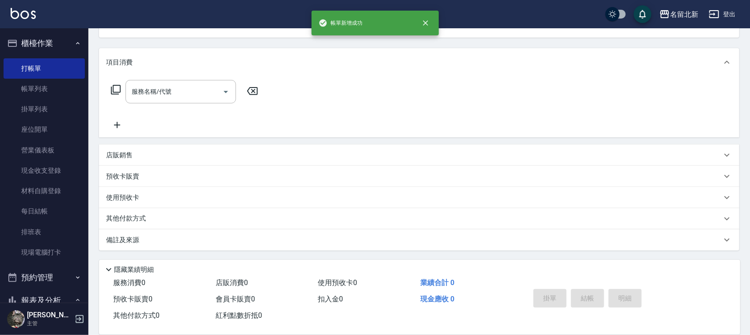
scroll to position [0, 0]
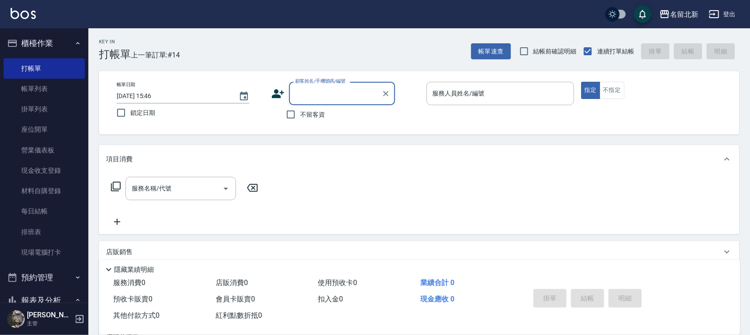
click at [275, 94] on icon at bounding box center [277, 93] width 13 height 13
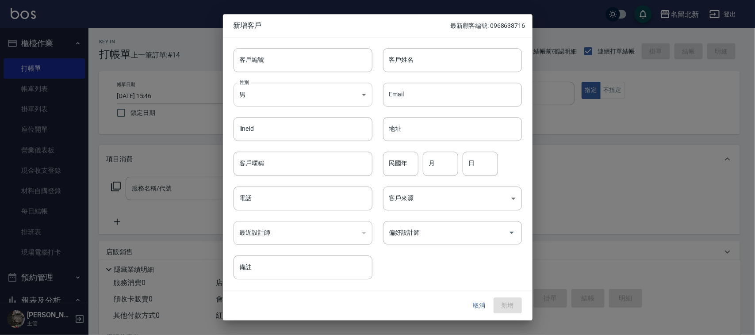
click at [274, 90] on body "名留北新 登出 櫃檯作業 打帳單 帳單列表 掛單列表 座位開單 營業儀表板 現金收支登錄 材料自購登錄 每日結帳 排班表 現場電腦打卡 預約管理 預約管理 單…" at bounding box center [377, 216] width 755 height 432
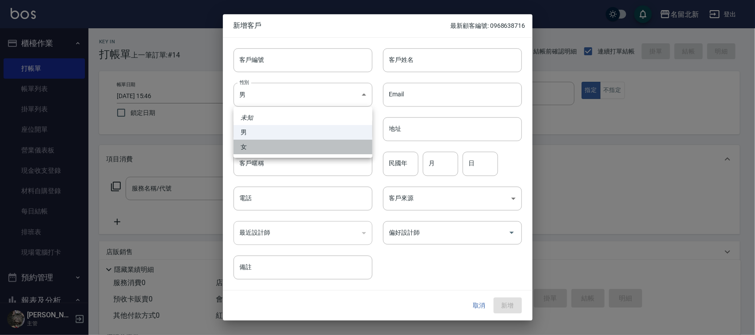
drag, startPoint x: 257, startPoint y: 146, endPoint x: 305, endPoint y: 127, distance: 51.4
click at [261, 144] on li "女" at bounding box center [302, 147] width 139 height 15
type input "[DEMOGRAPHIC_DATA]"
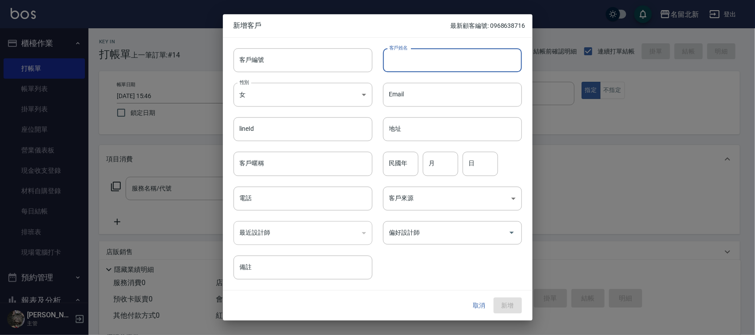
click at [423, 62] on input "客戶姓名" at bounding box center [452, 60] width 139 height 24
type input "許薇倪"
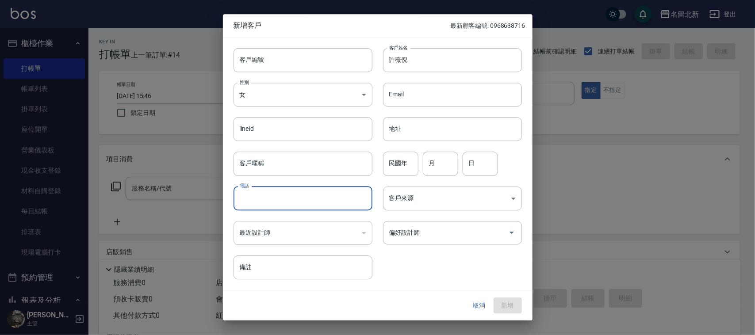
click at [273, 191] on input "電話" at bounding box center [302, 199] width 139 height 24
type input "0988087058"
drag, startPoint x: 504, startPoint y: 303, endPoint x: 459, endPoint y: 263, distance: 60.1
click at [503, 302] on button "新增" at bounding box center [507, 306] width 28 height 16
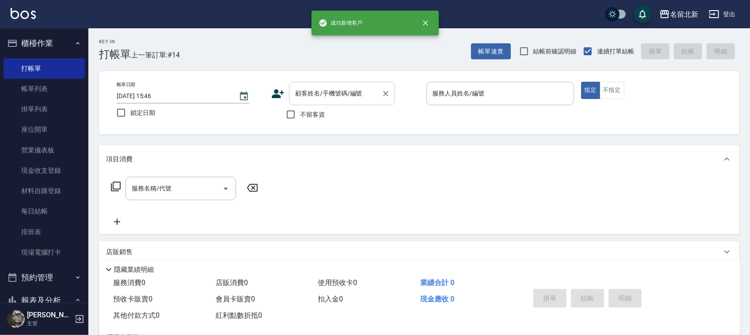
click at [336, 92] on input "顧客姓名/手機號碼/編號" at bounding box center [335, 93] width 85 height 15
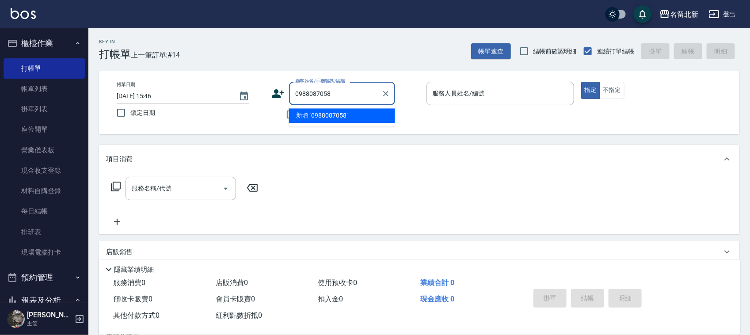
type input "0988087058"
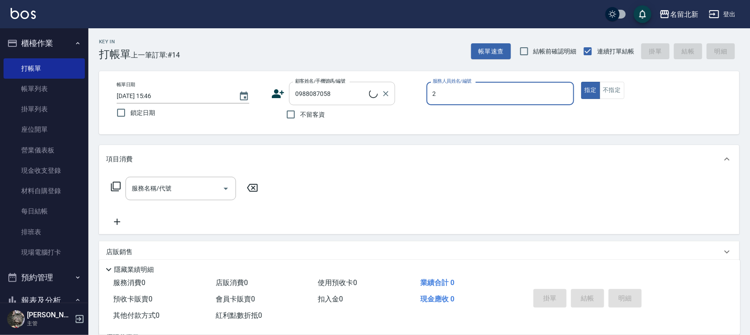
type input "20"
type input "許薇倪/0988087058/"
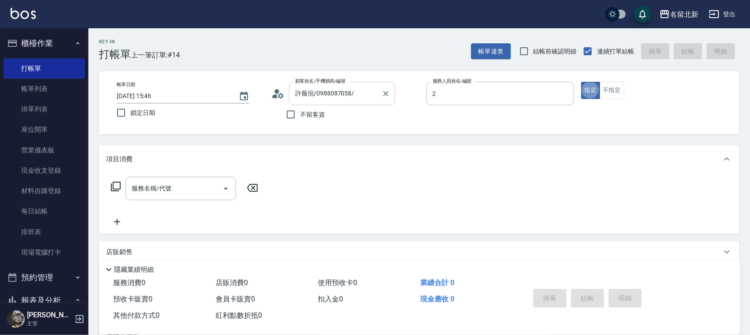
type input "詩芳-2"
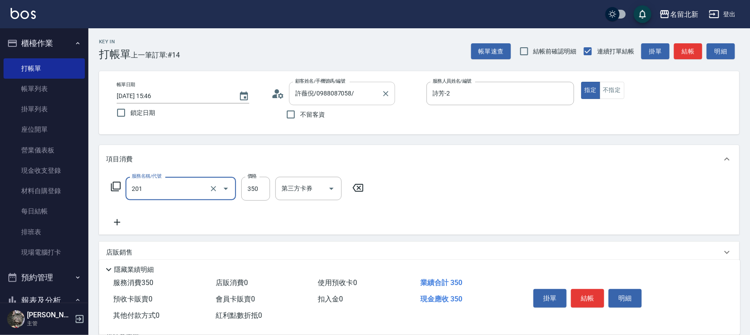
type input "一般洗髮(201)"
type input "100"
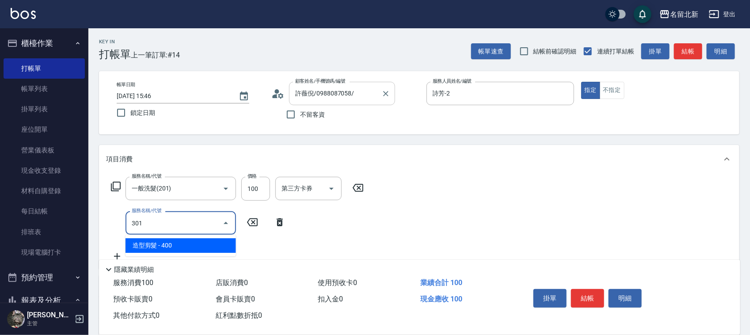
type input "造型剪髮(301)"
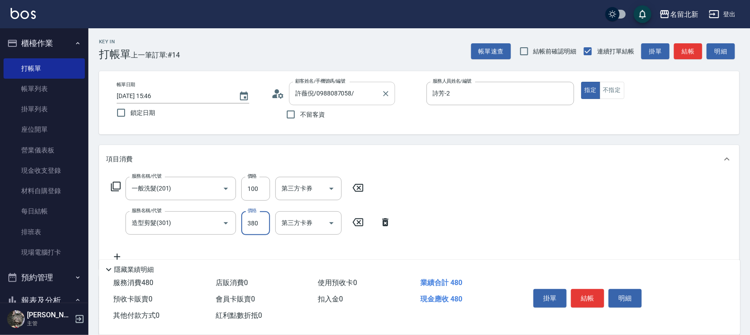
type input "380"
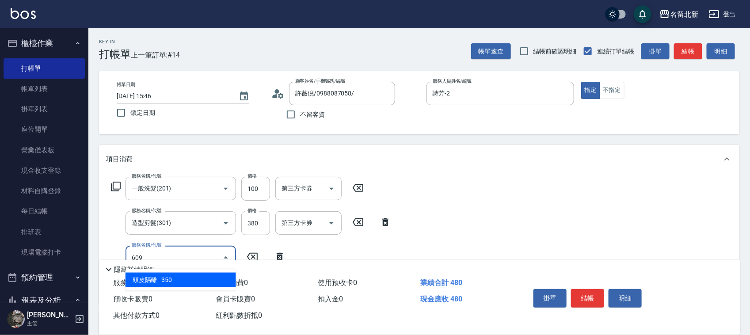
type input "頭皮隔離(609)"
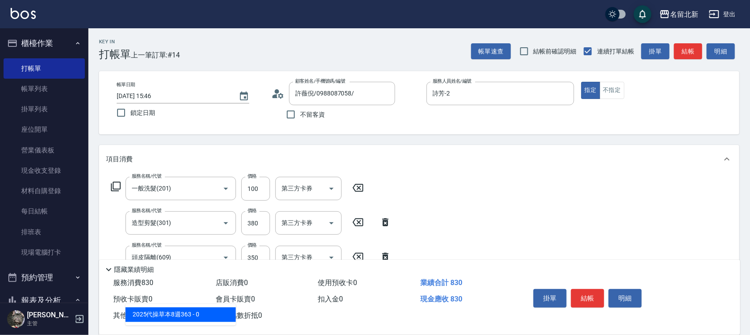
type input "6"
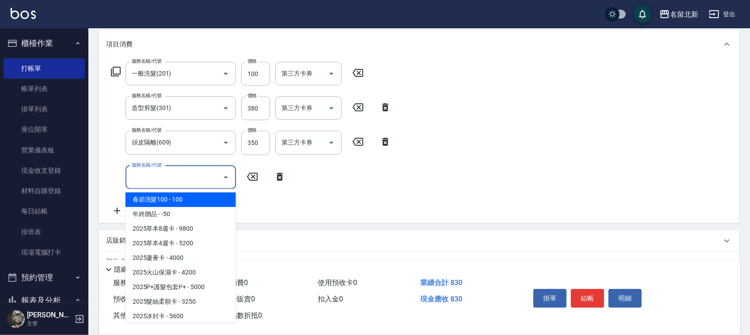
scroll to position [200, 0]
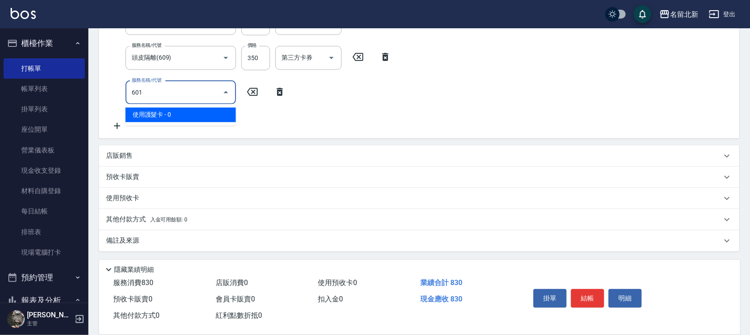
type input "使用護髮卡(601)"
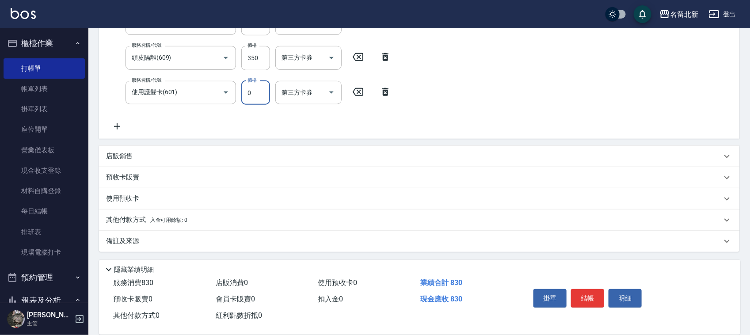
scroll to position [177, 0]
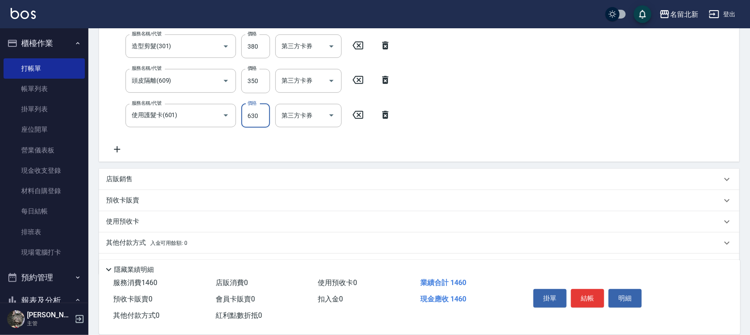
type input "630"
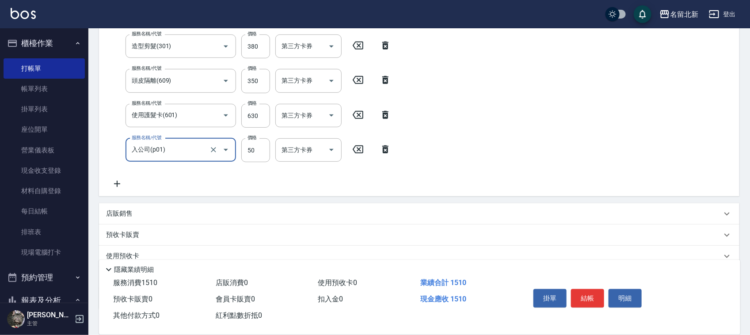
type input "入公司(p01)"
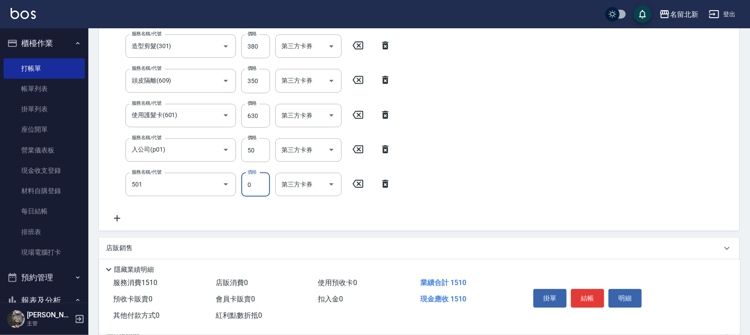
type input "染髮(501)"
type input "2090"
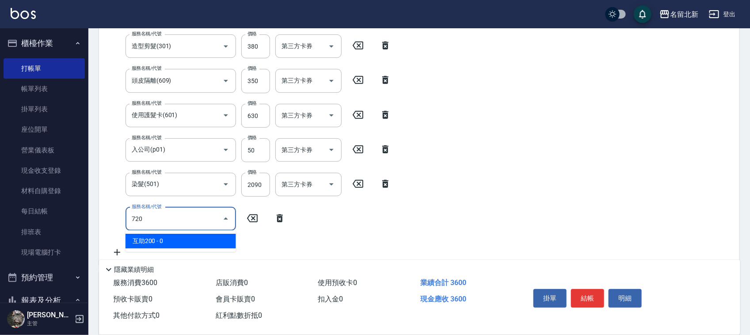
type input "互助200(720)"
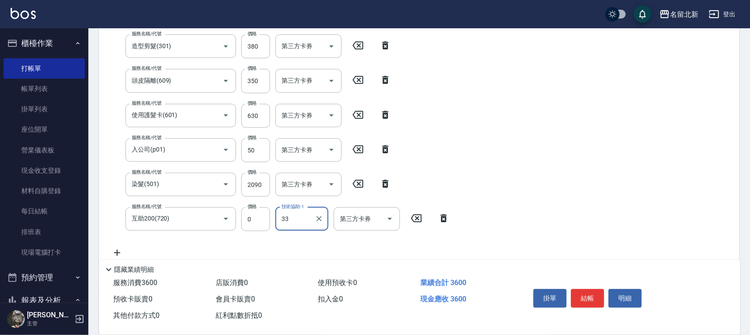
type input "[PERSON_NAME]-33"
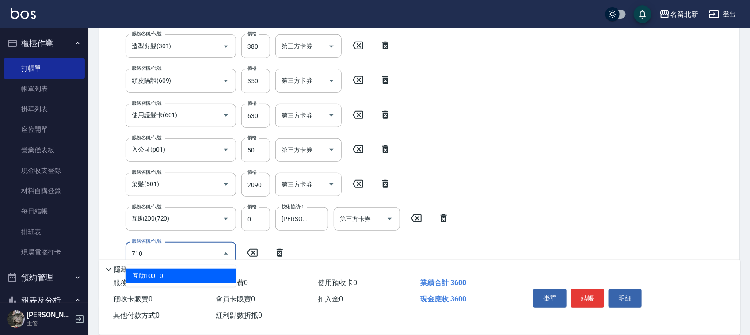
type input "互助100(710)"
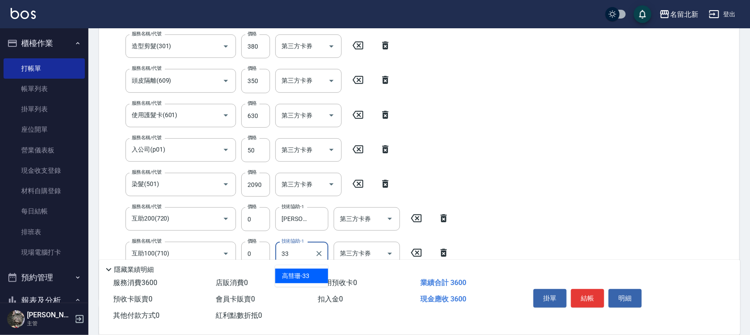
type input "[PERSON_NAME]-33"
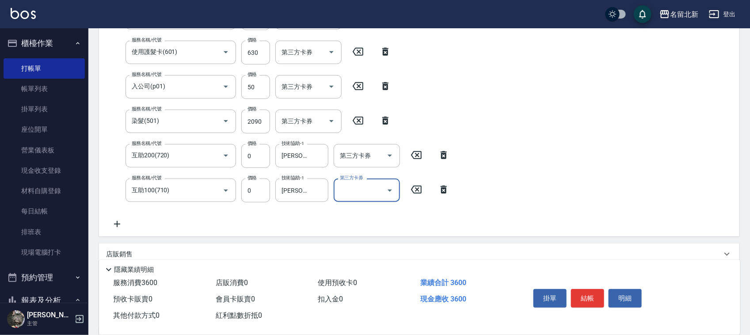
scroll to position [339, 0]
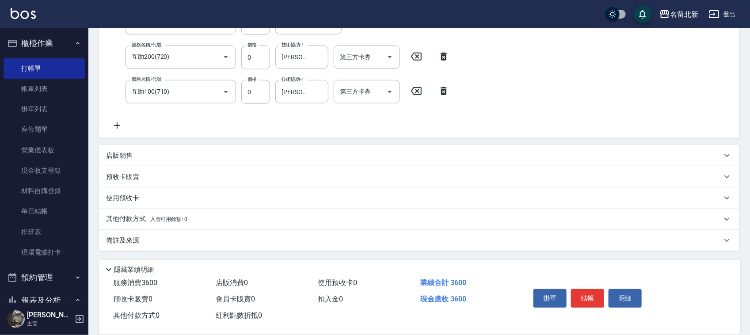
drag, startPoint x: 160, startPoint y: 212, endPoint x: 167, endPoint y: 212, distance: 7.5
click at [160, 212] on div "其他付款方式 入金可用餘額: 0" at bounding box center [419, 219] width 641 height 21
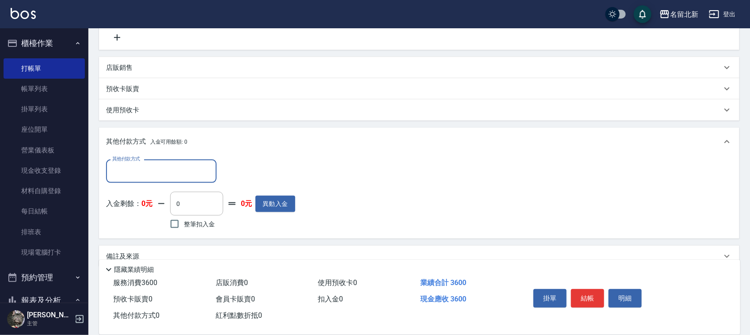
scroll to position [443, 0]
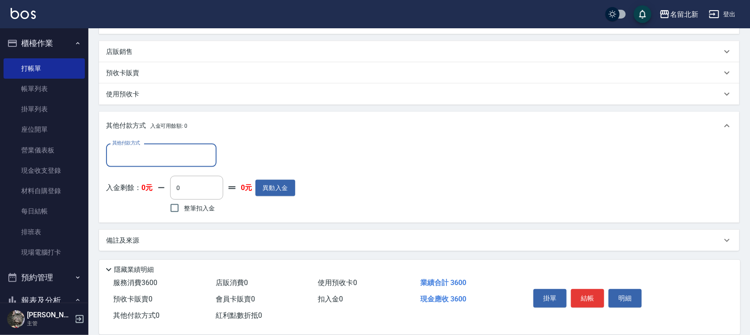
click at [153, 153] on div "其他付款方式" at bounding box center [161, 155] width 111 height 23
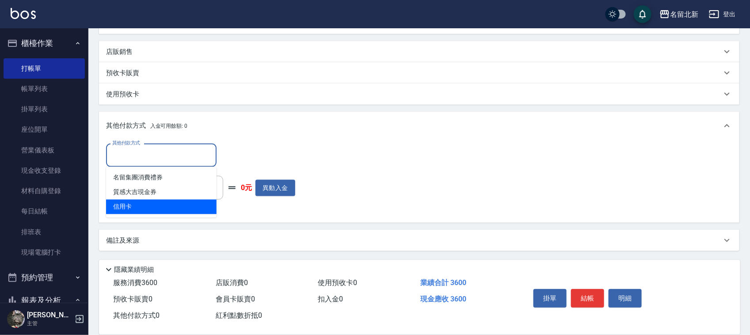
drag, startPoint x: 134, startPoint y: 202, endPoint x: 172, endPoint y: 218, distance: 40.5
click at [141, 201] on span "信用卡" at bounding box center [161, 207] width 111 height 15
type input "信用卡"
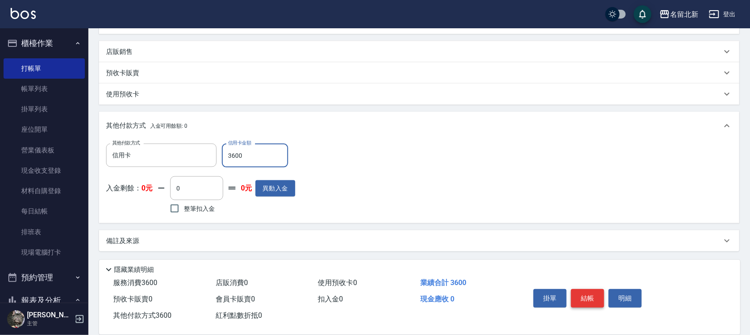
type input "3600"
click at [593, 292] on button "結帳" at bounding box center [587, 298] width 33 height 19
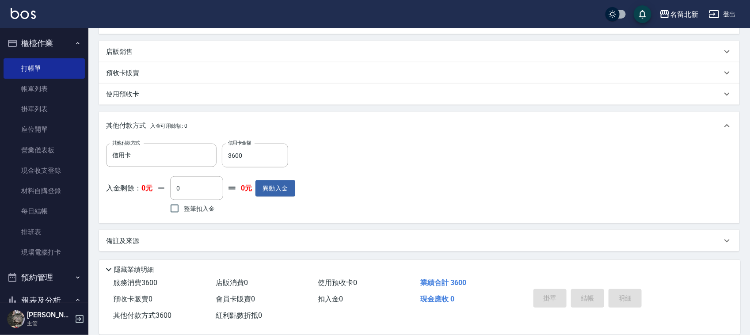
type input "[DATE] 15:47"
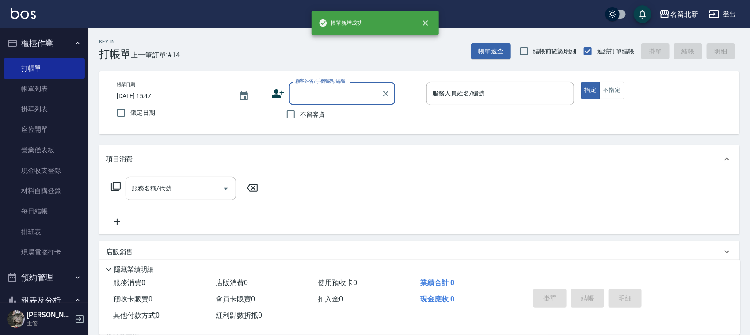
scroll to position [0, 0]
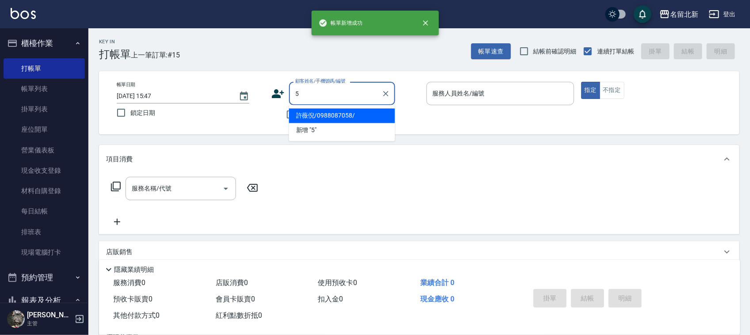
click at [581, 82] on button "指定" at bounding box center [590, 90] width 19 height 17
type input "許薇倪/0988087058/"
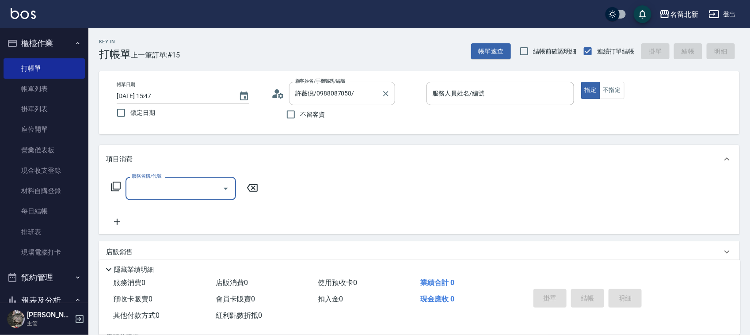
drag, startPoint x: 382, startPoint y: 100, endPoint x: 385, endPoint y: 92, distance: 9.1
click at [382, 99] on div at bounding box center [385, 93] width 11 height 23
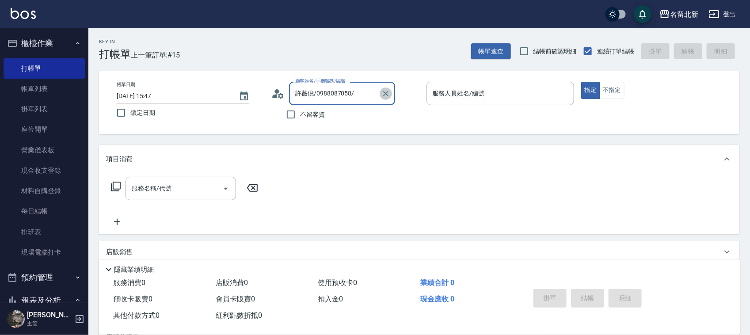
click at [386, 91] on icon "Clear" at bounding box center [386, 93] width 9 height 9
drag, startPoint x: 294, startPoint y: 119, endPoint x: 299, endPoint y: 119, distance: 4.9
click at [294, 119] on input "不留客資" at bounding box center [291, 114] width 19 height 19
checkbox input "true"
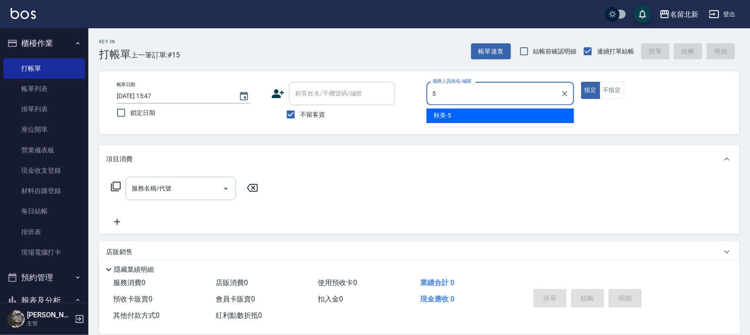
type input "秋美-5"
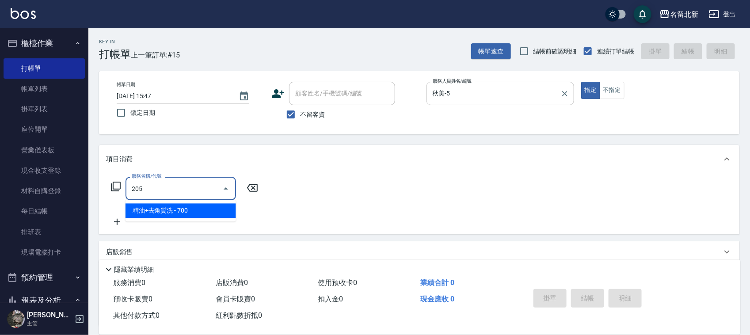
type input "精油+去角質洗(205)"
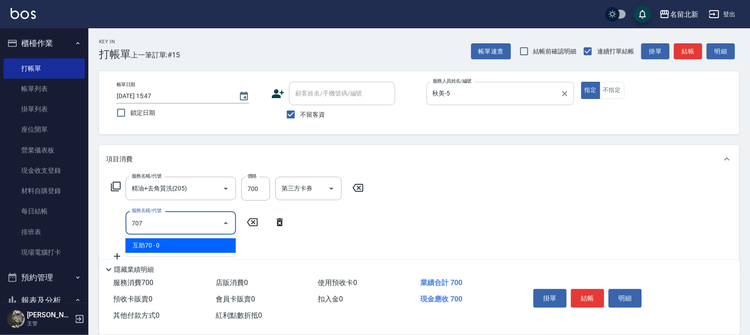
type input "互助70(707)"
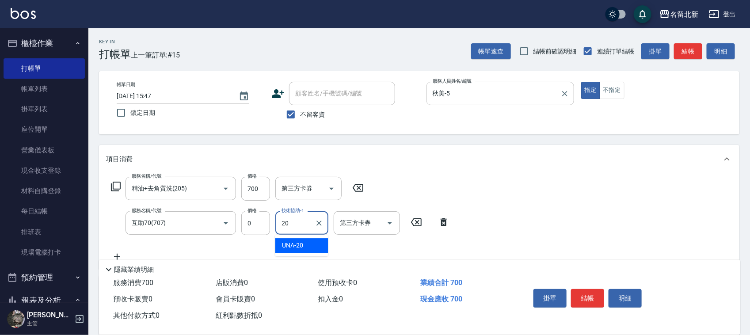
type input "UNA-20"
click at [585, 298] on button "結帳" at bounding box center [587, 298] width 33 height 19
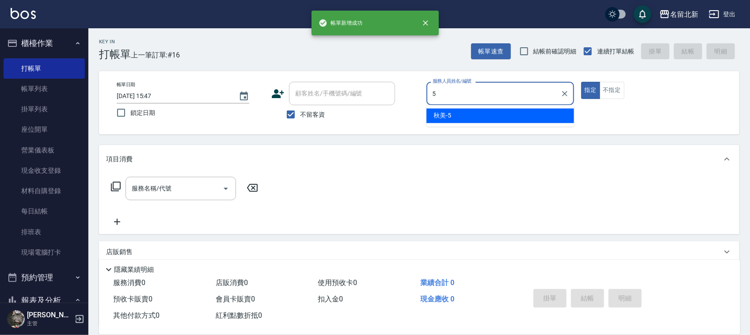
type input "秋美-5"
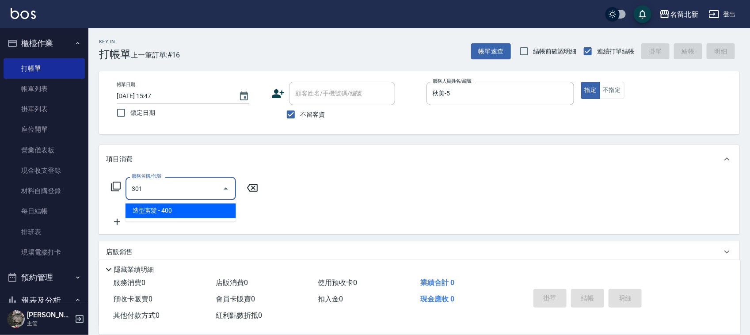
type input "造型剪髮(301)"
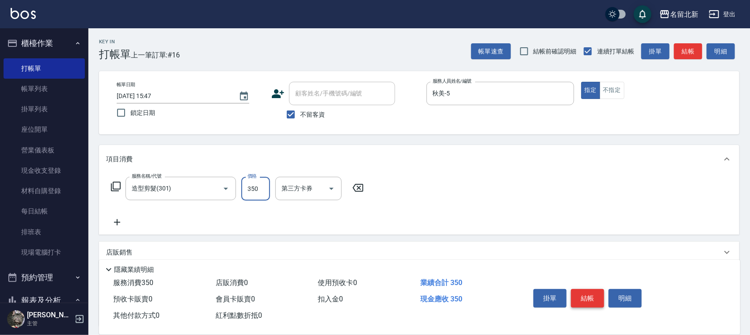
type input "350"
click at [588, 303] on button "結帳" at bounding box center [587, 298] width 33 height 19
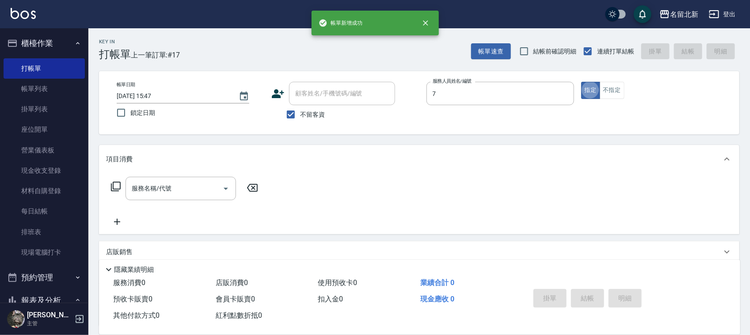
type input "小星-7"
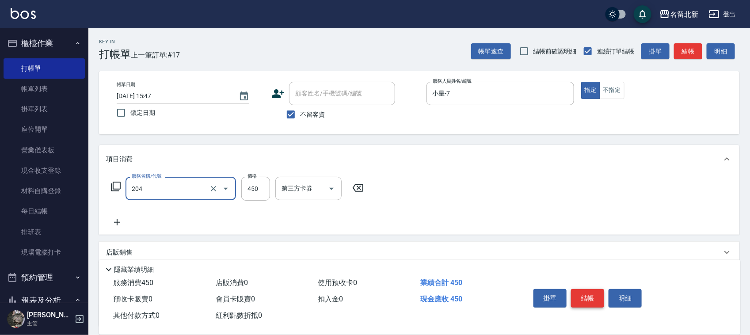
type input "髮質調理洗髮(204)"
click at [588, 303] on button "結帳" at bounding box center [587, 298] width 33 height 19
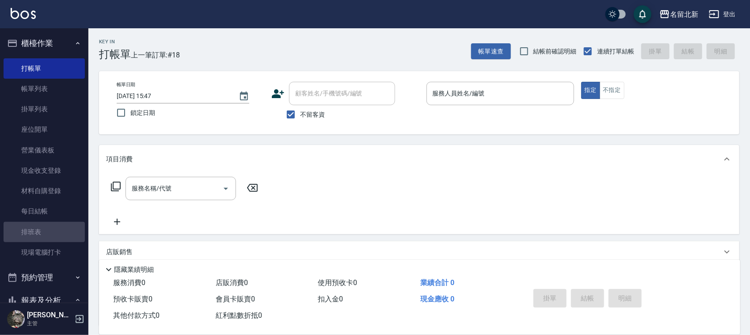
drag, startPoint x: 70, startPoint y: 232, endPoint x: 93, endPoint y: 230, distance: 23.1
click at [69, 232] on link "排班表" at bounding box center [44, 232] width 81 height 20
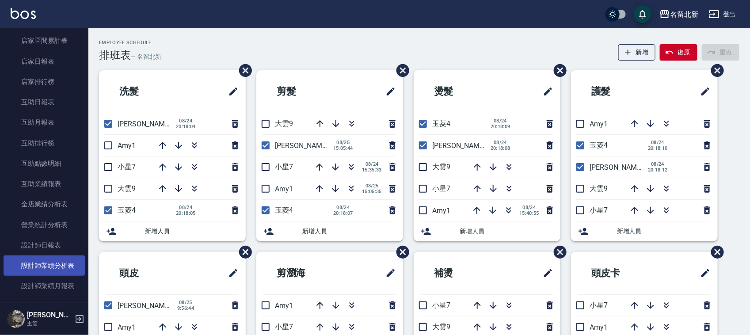
scroll to position [332, 0]
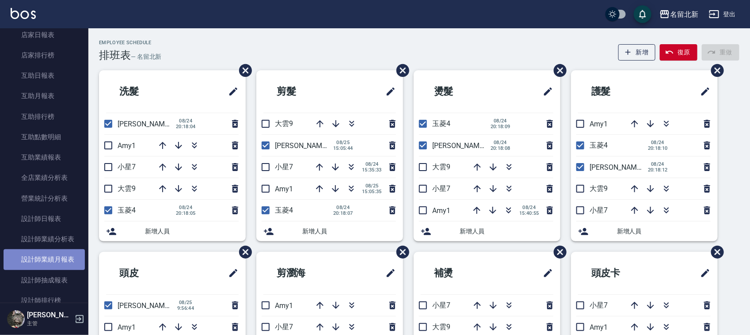
click at [60, 259] on link "設計師業績月報表" at bounding box center [44, 259] width 81 height 20
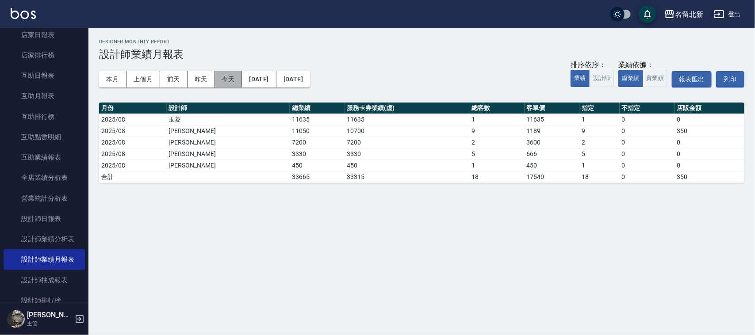
click at [226, 82] on button "今天" at bounding box center [228, 79] width 27 height 16
click at [107, 81] on button "本月" at bounding box center [112, 79] width 27 height 16
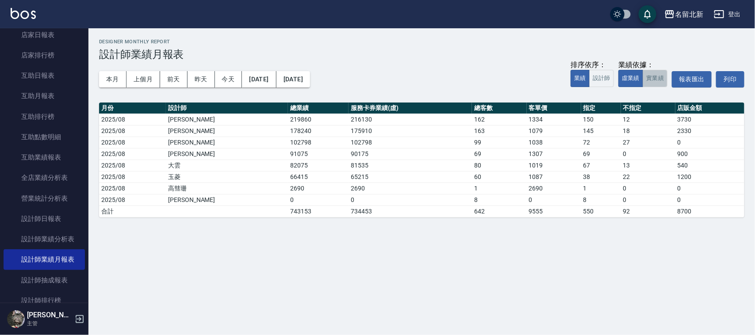
click at [653, 76] on button "實業績" at bounding box center [654, 78] width 25 height 17
click at [633, 78] on button "虛業績" at bounding box center [630, 78] width 25 height 17
click at [52, 277] on link "設計師抽成報表" at bounding box center [44, 280] width 81 height 20
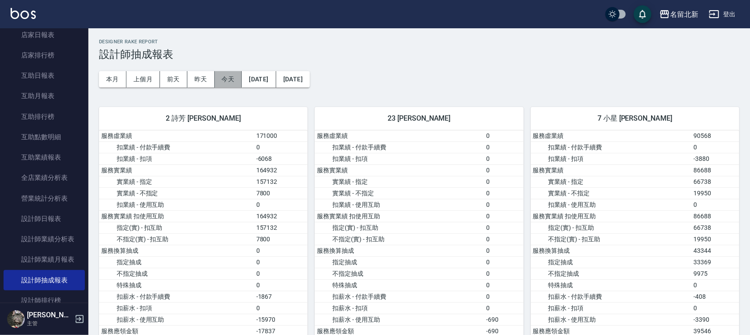
click at [233, 83] on button "今天" at bounding box center [228, 79] width 27 height 16
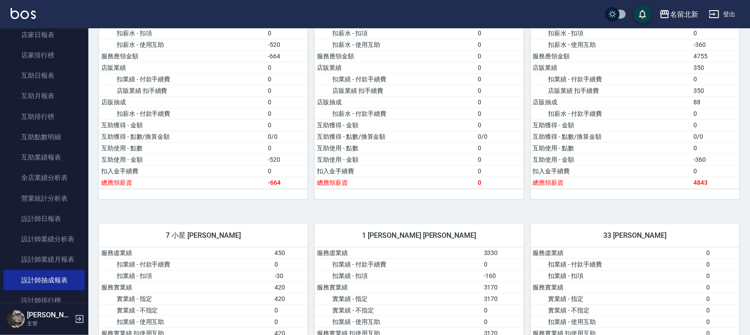
scroll to position [276, 0]
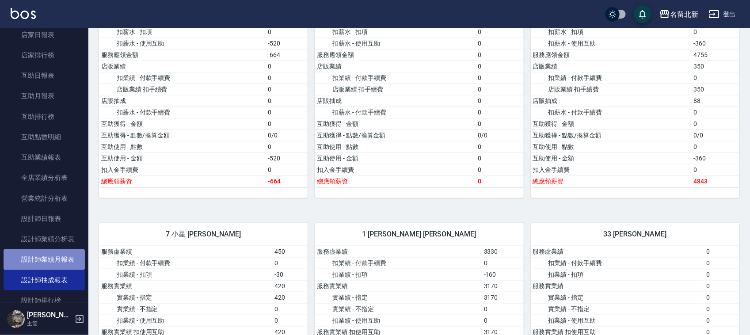
click at [54, 261] on link "設計師業績月報表" at bounding box center [44, 259] width 81 height 20
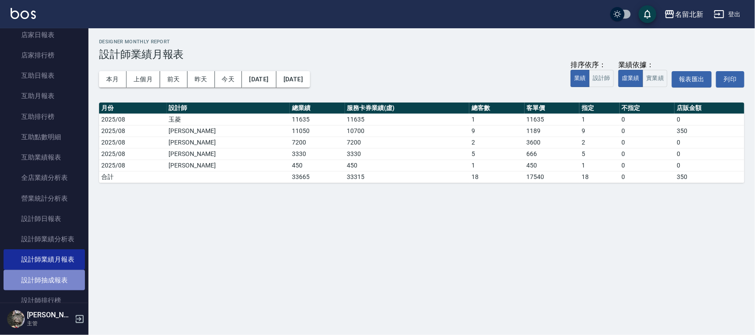
click at [67, 277] on link "設計師抽成報表" at bounding box center [44, 280] width 81 height 20
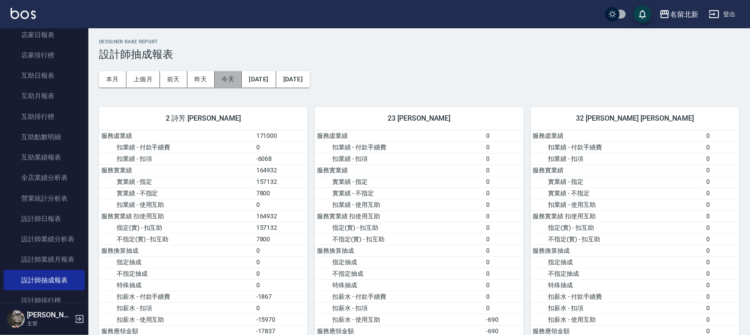
click at [222, 76] on button "今天" at bounding box center [228, 79] width 27 height 16
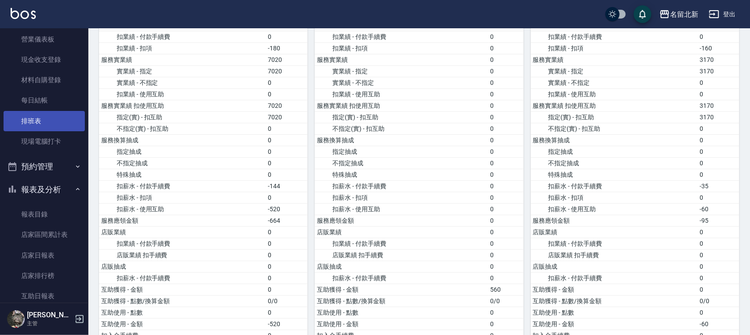
scroll to position [111, 0]
click at [50, 121] on link "排班表" at bounding box center [44, 121] width 81 height 20
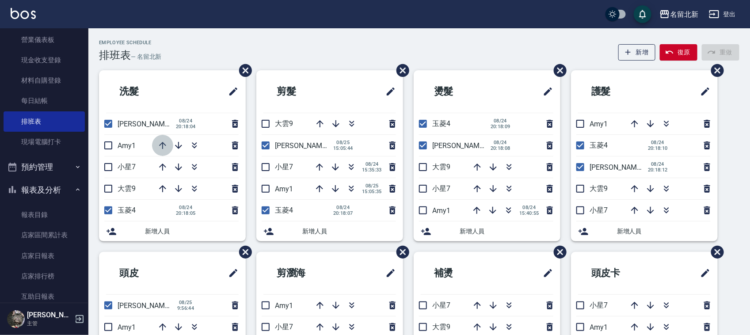
click at [162, 146] on icon "button" at bounding box center [162, 145] width 11 height 11
